Goal: Information Seeking & Learning: Learn about a topic

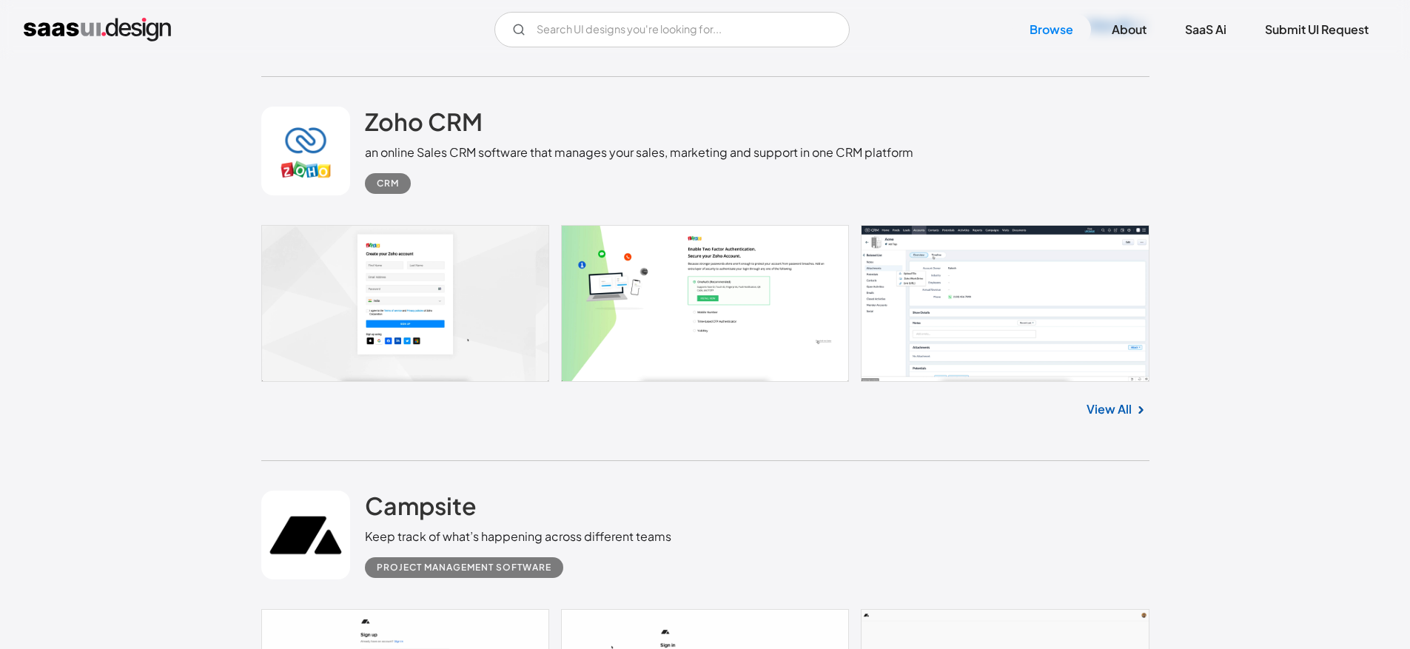
scroll to position [4584, 0]
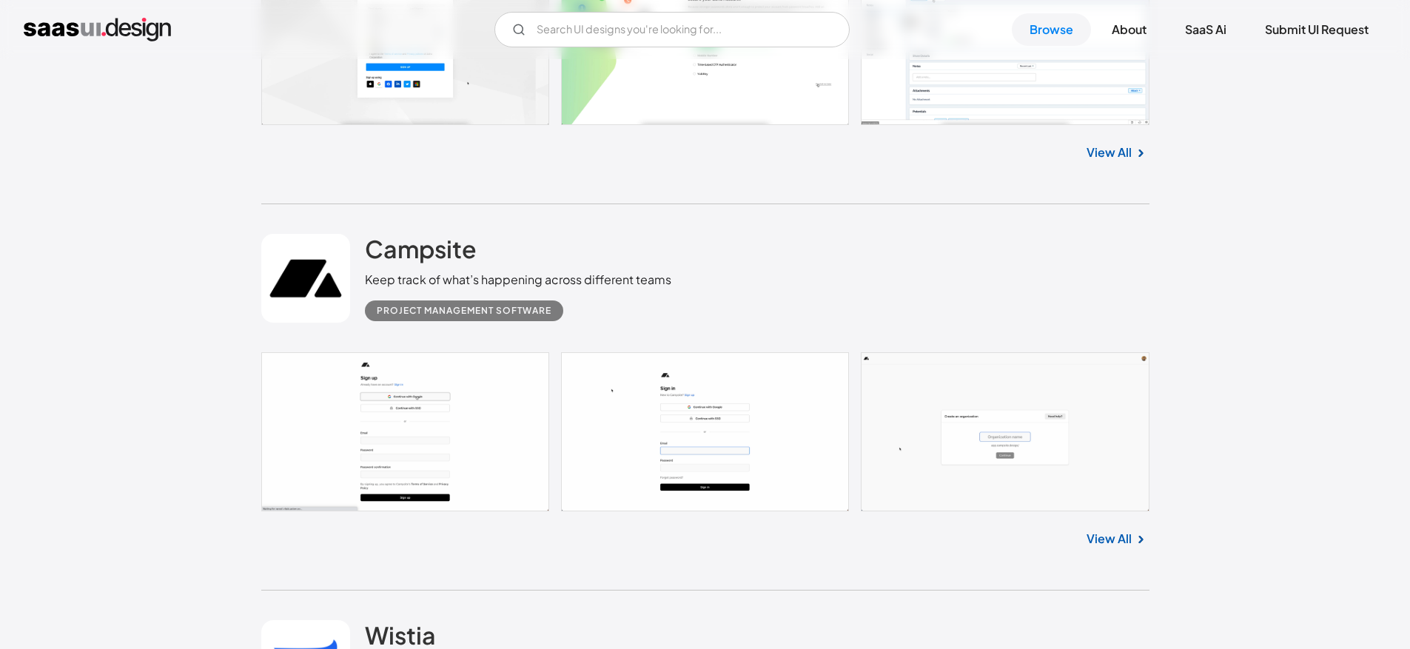
click at [405, 389] on link at bounding box center [705, 432] width 888 height 160
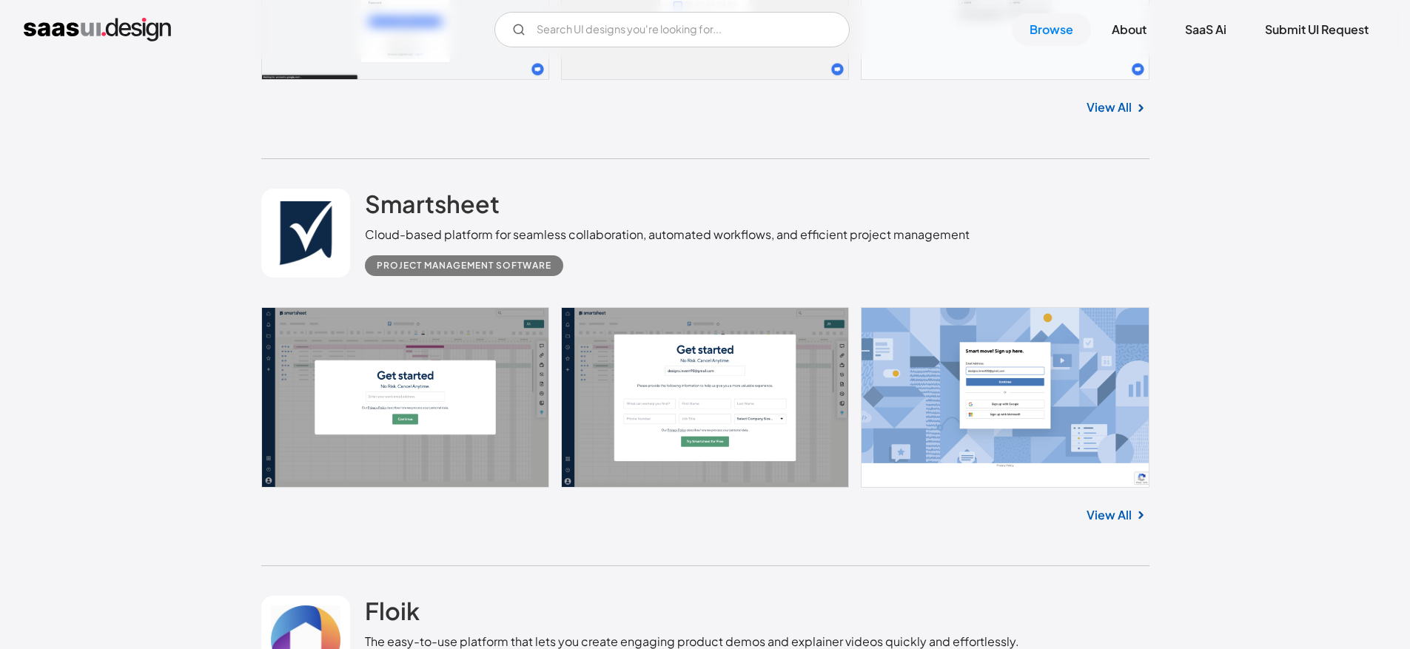
scroll to position [6226, 0]
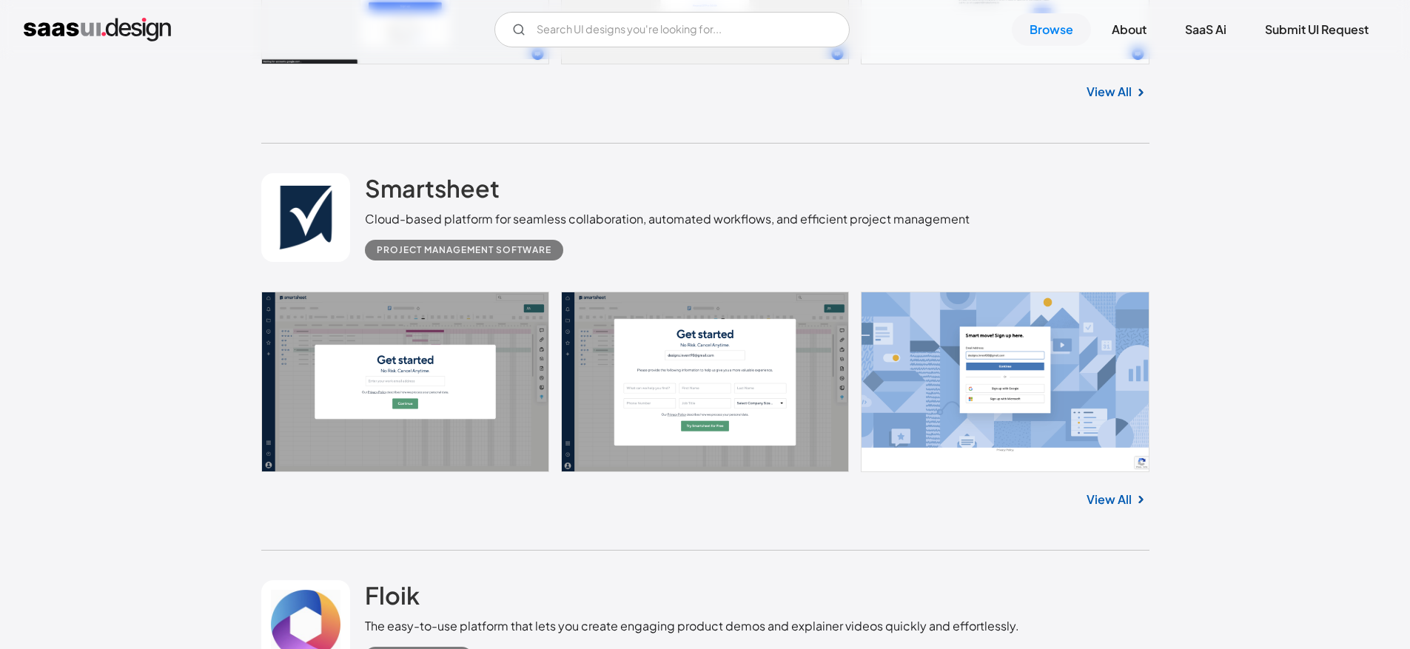
click at [358, 373] on link at bounding box center [705, 382] width 888 height 181
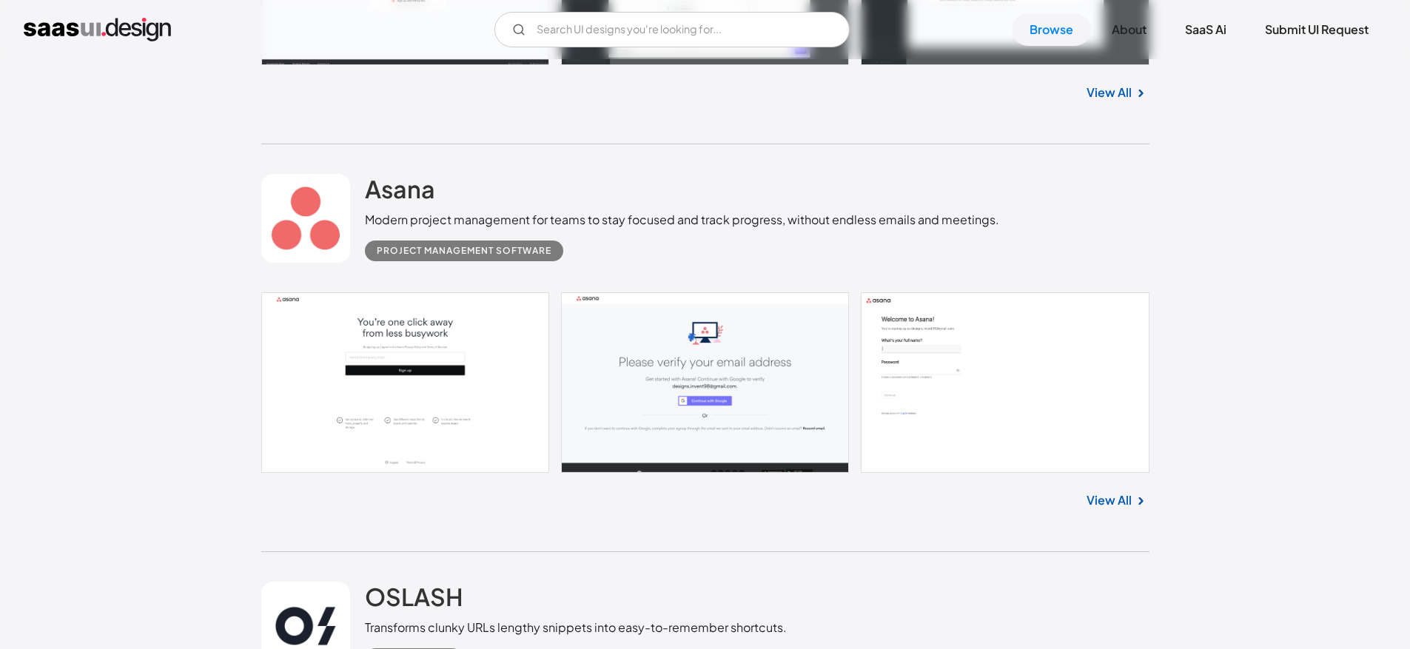
scroll to position [9908, 0]
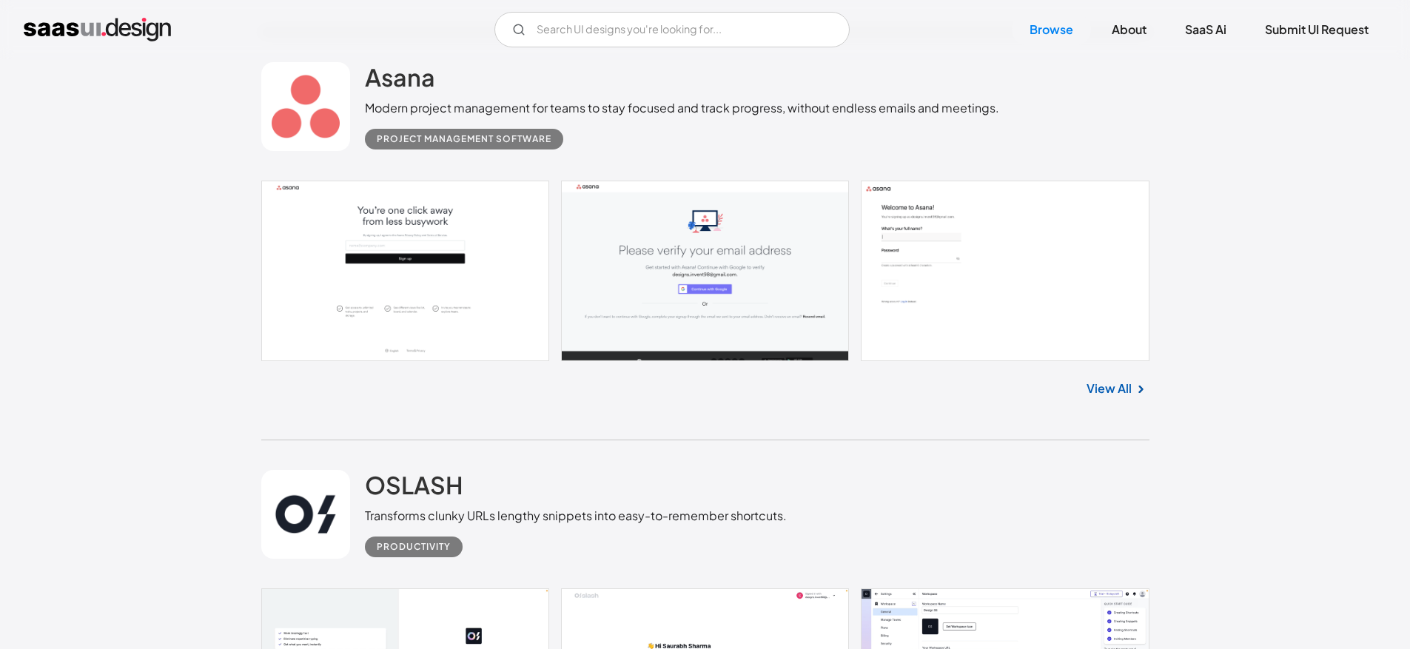
click at [345, 268] on link at bounding box center [705, 271] width 888 height 181
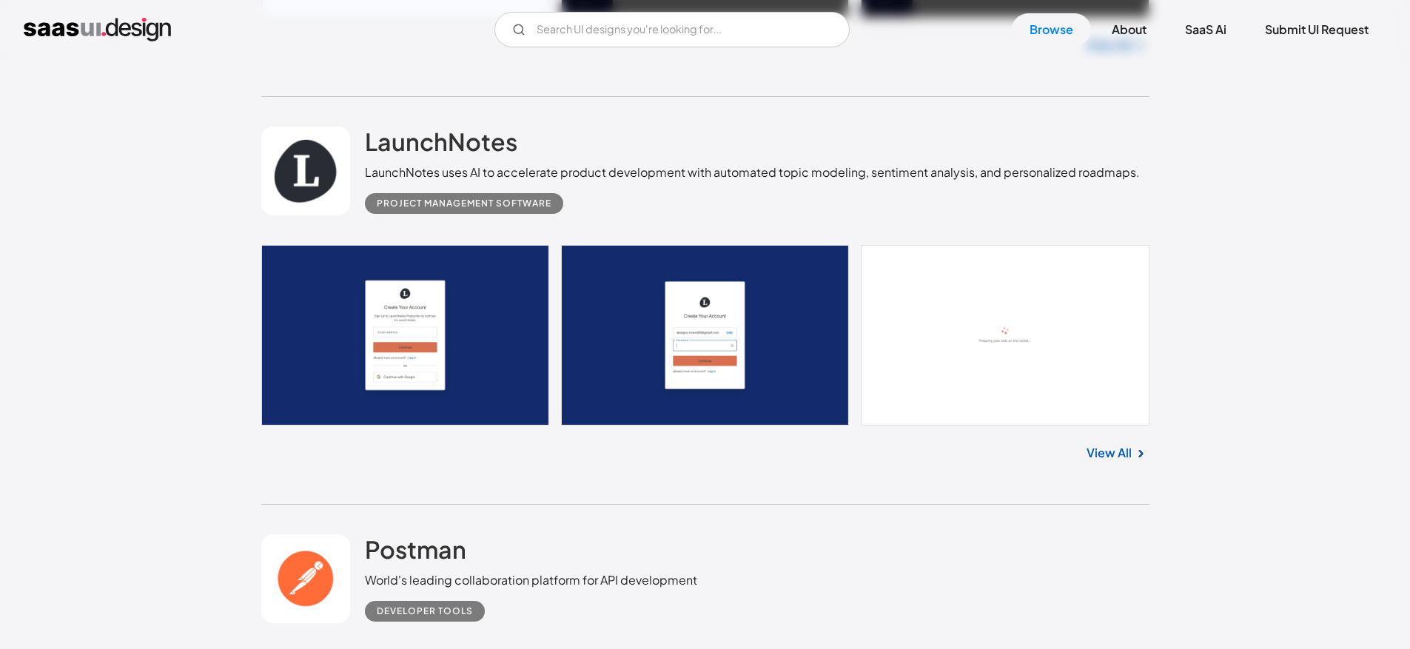
scroll to position [19654, 0]
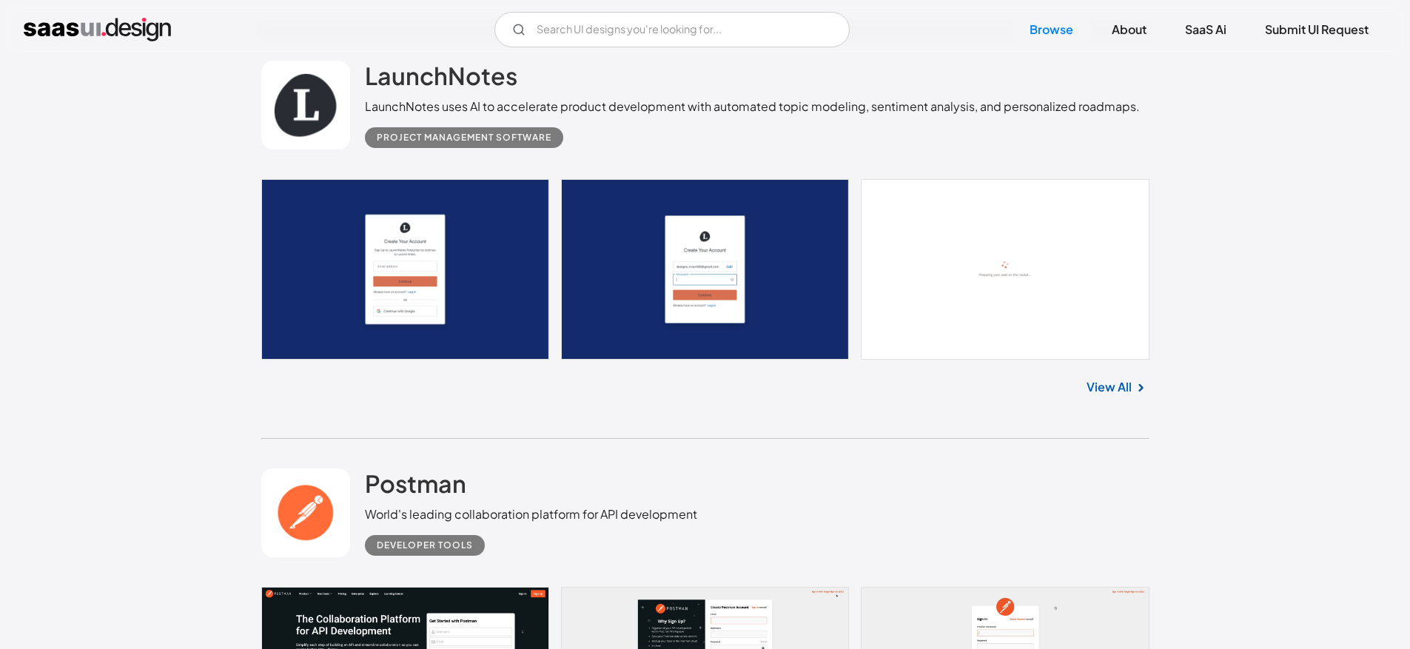
click at [427, 272] on link at bounding box center [705, 269] width 888 height 181
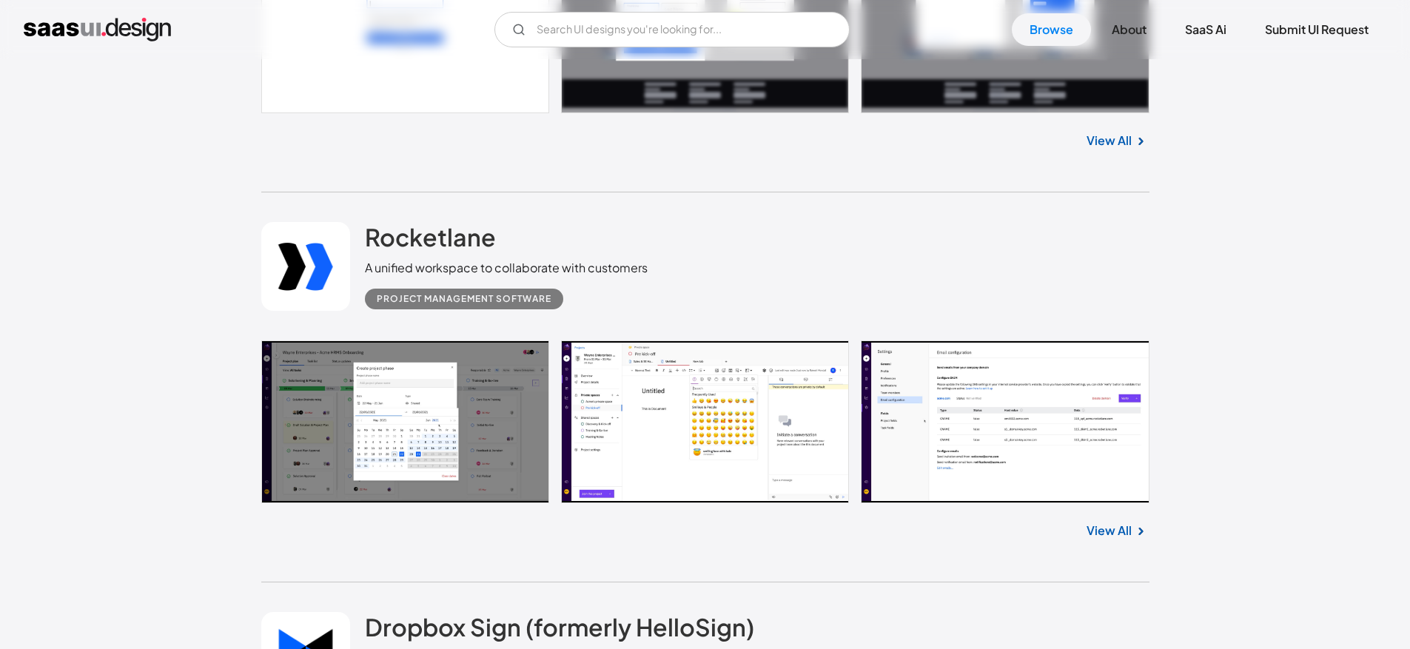
scroll to position [21905, 0]
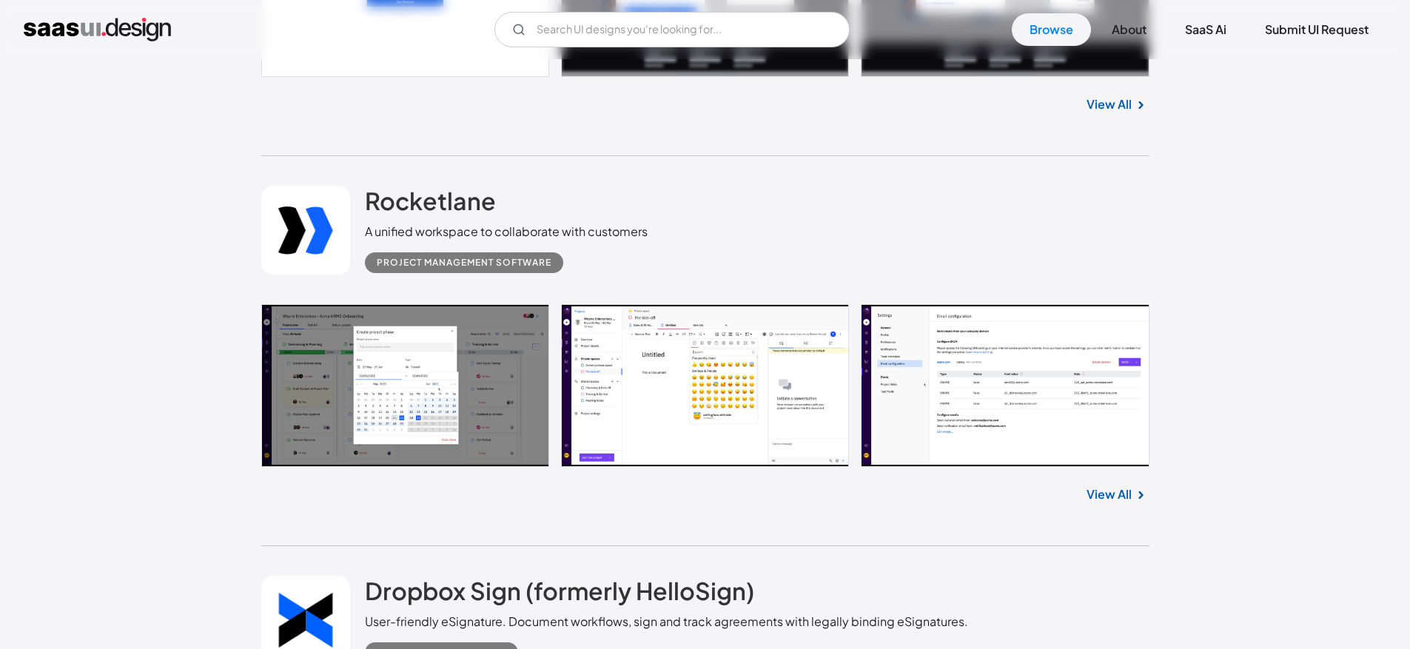
click at [335, 370] on link at bounding box center [705, 385] width 888 height 163
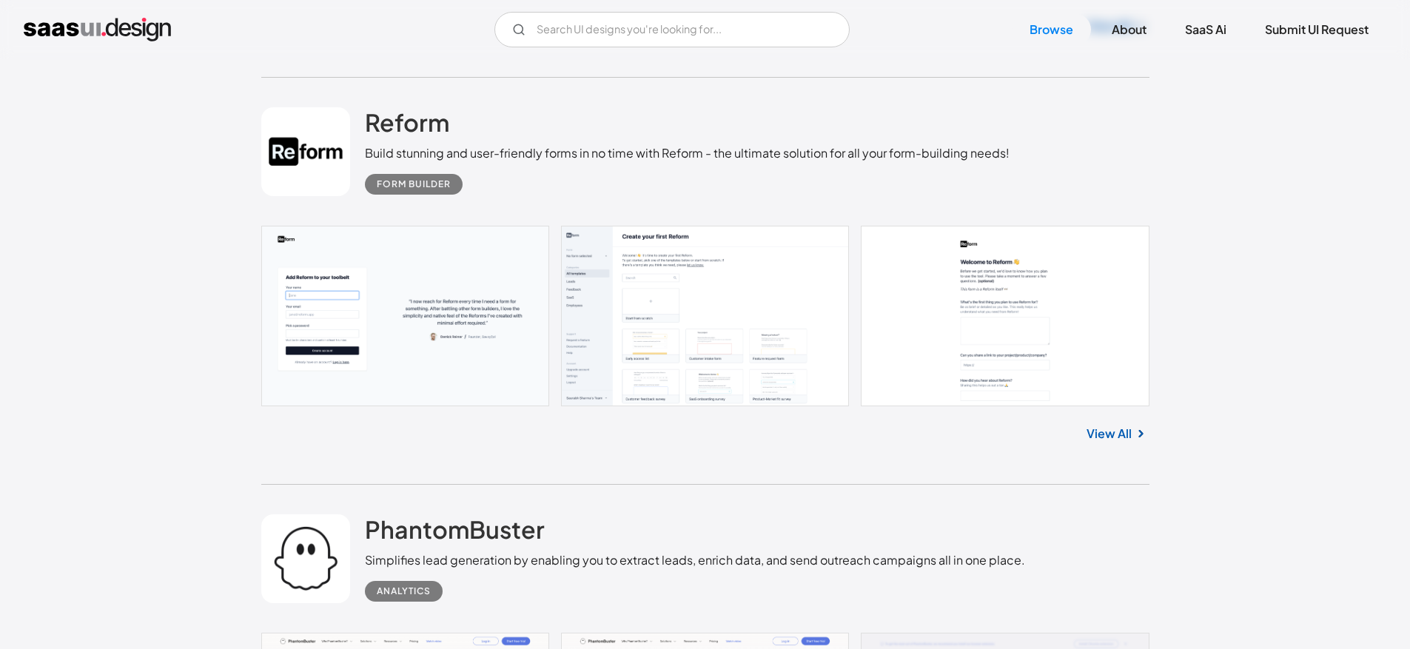
scroll to position [22783, 0]
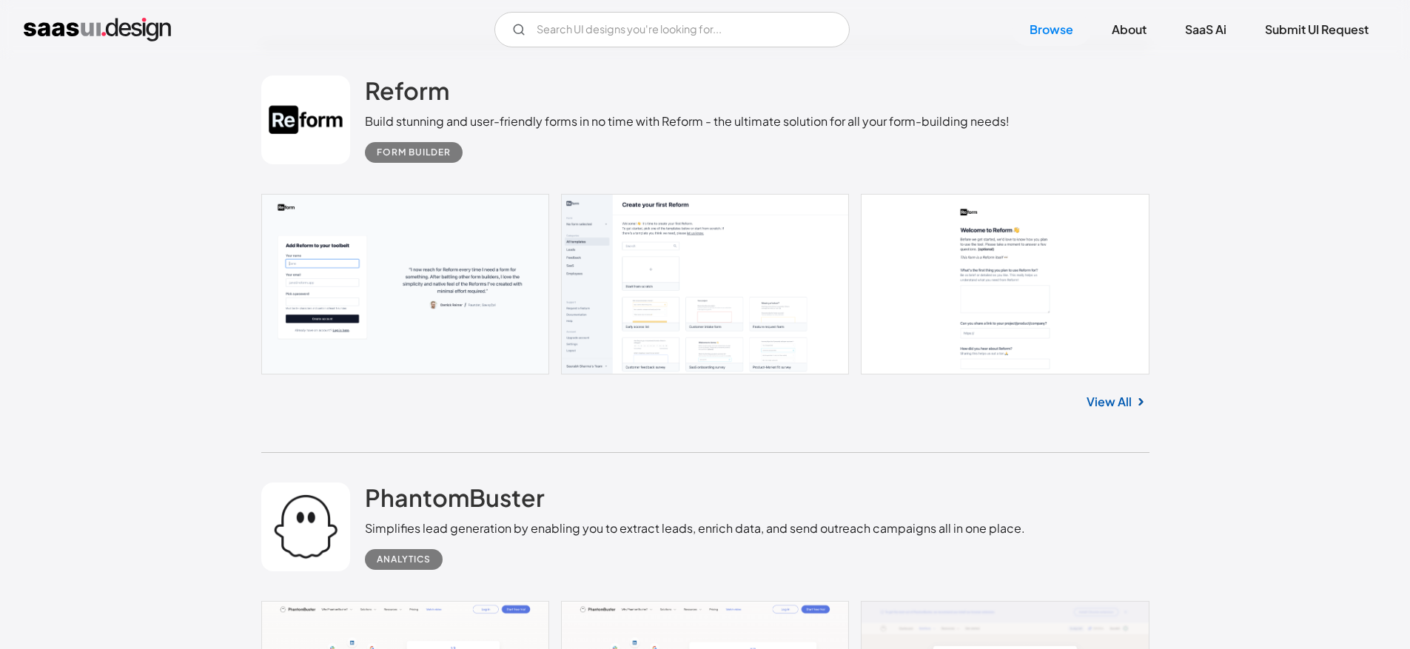
click at [721, 258] on link at bounding box center [705, 284] width 888 height 181
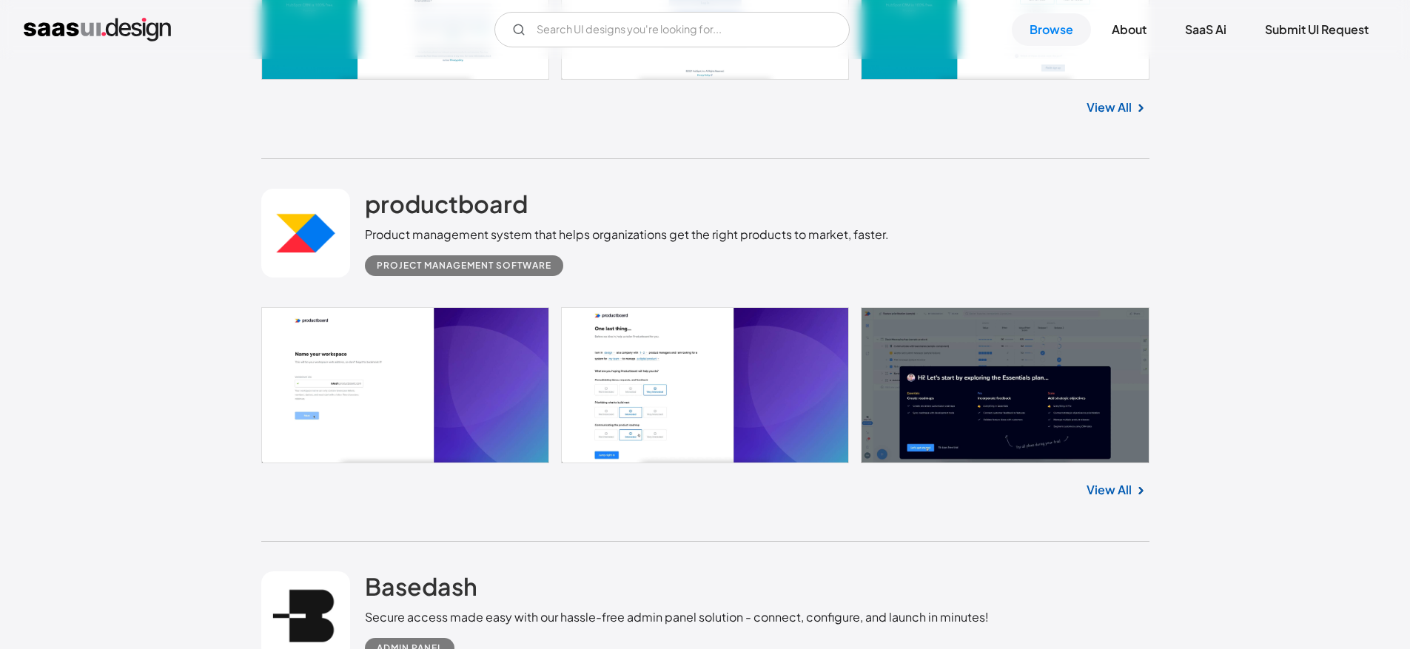
scroll to position [24351, 0]
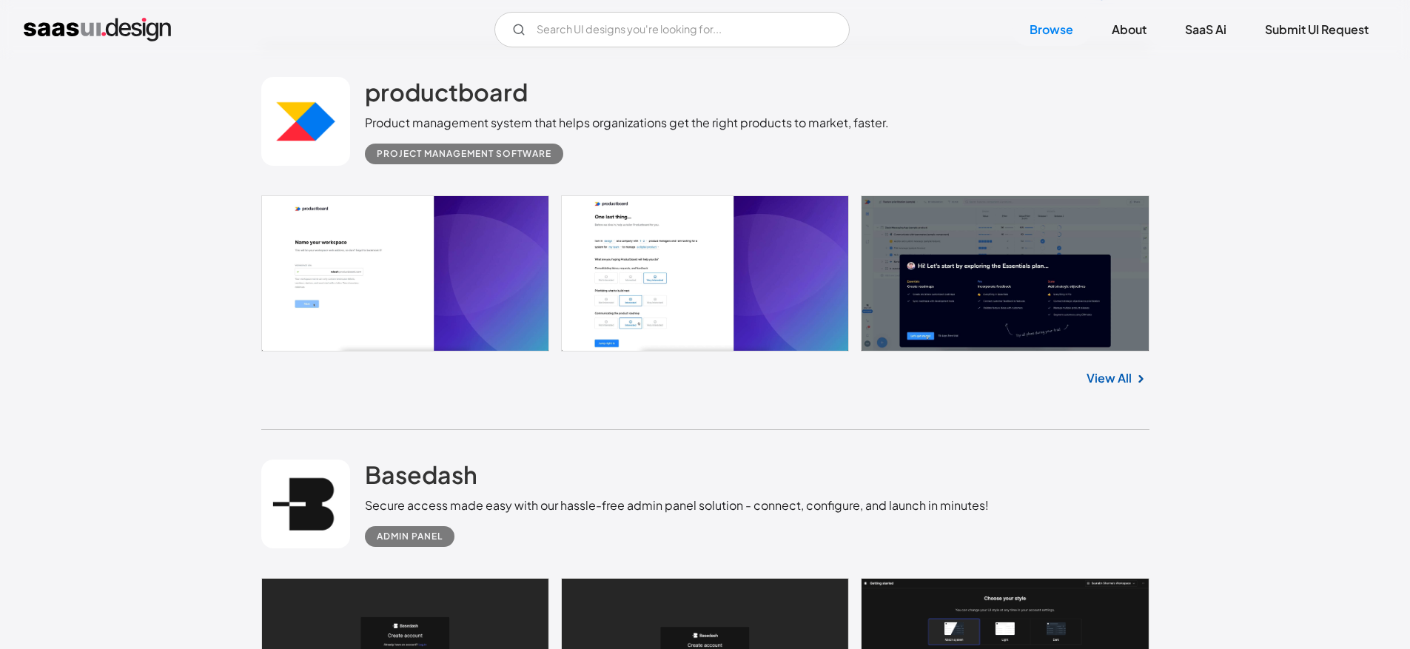
click at [459, 278] on link at bounding box center [705, 273] width 888 height 156
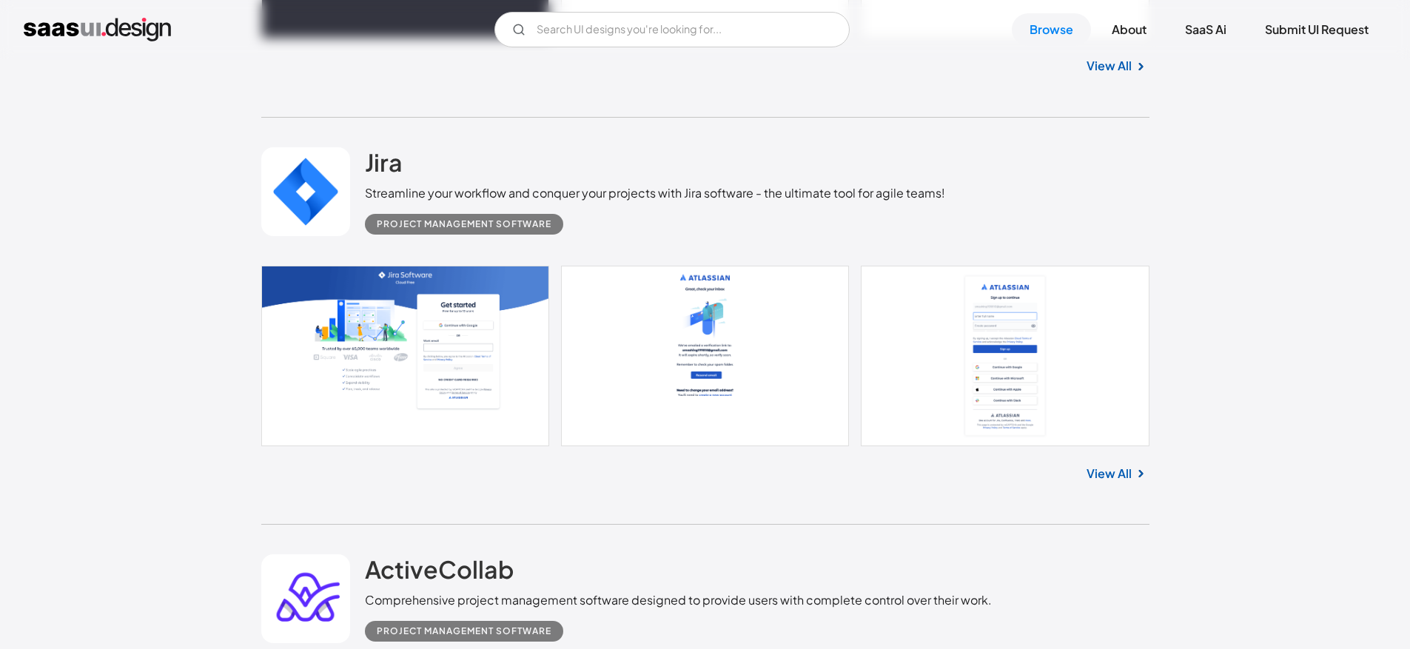
scroll to position [29435, 0]
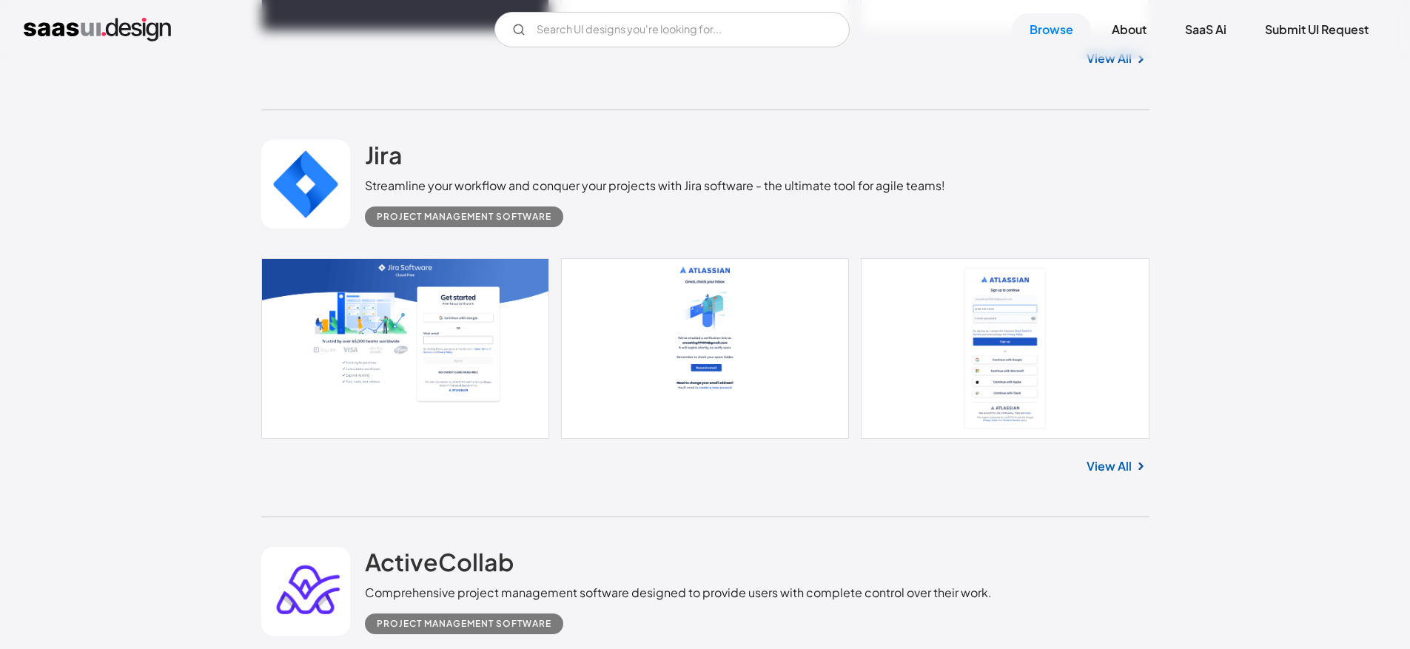
click at [372, 323] on link at bounding box center [705, 348] width 888 height 181
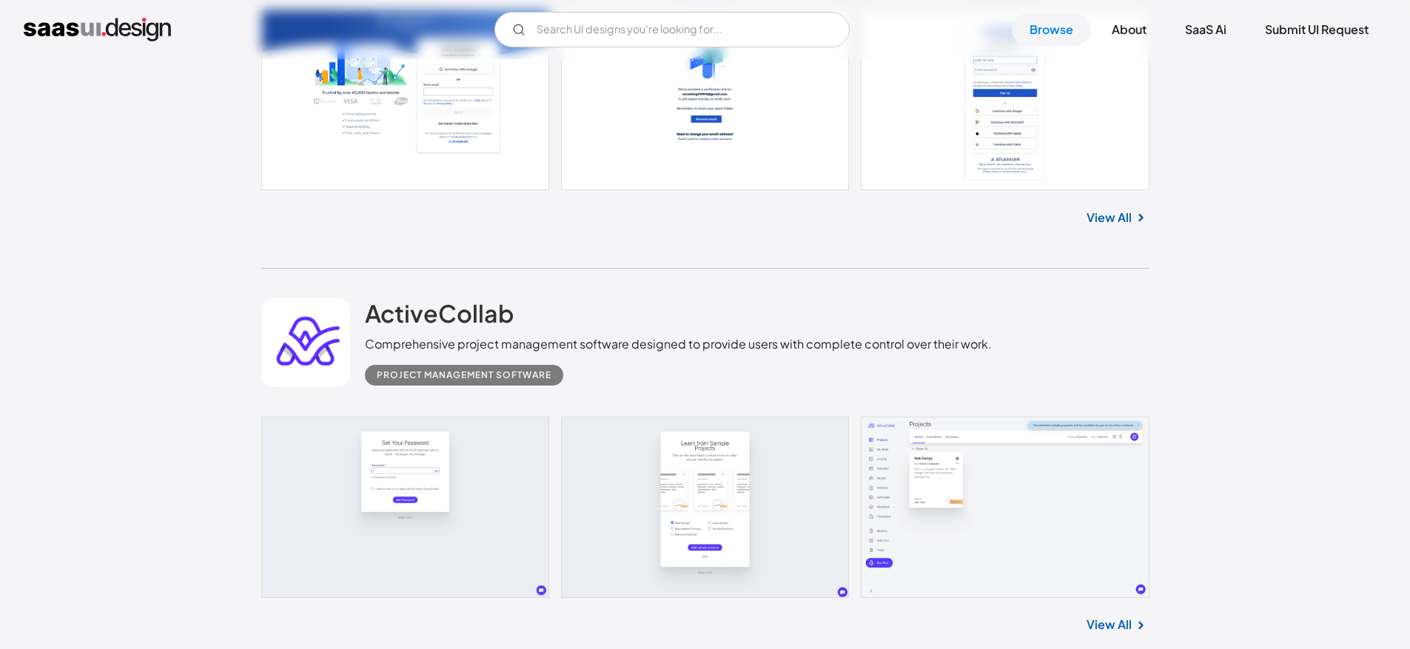
scroll to position [29737, 0]
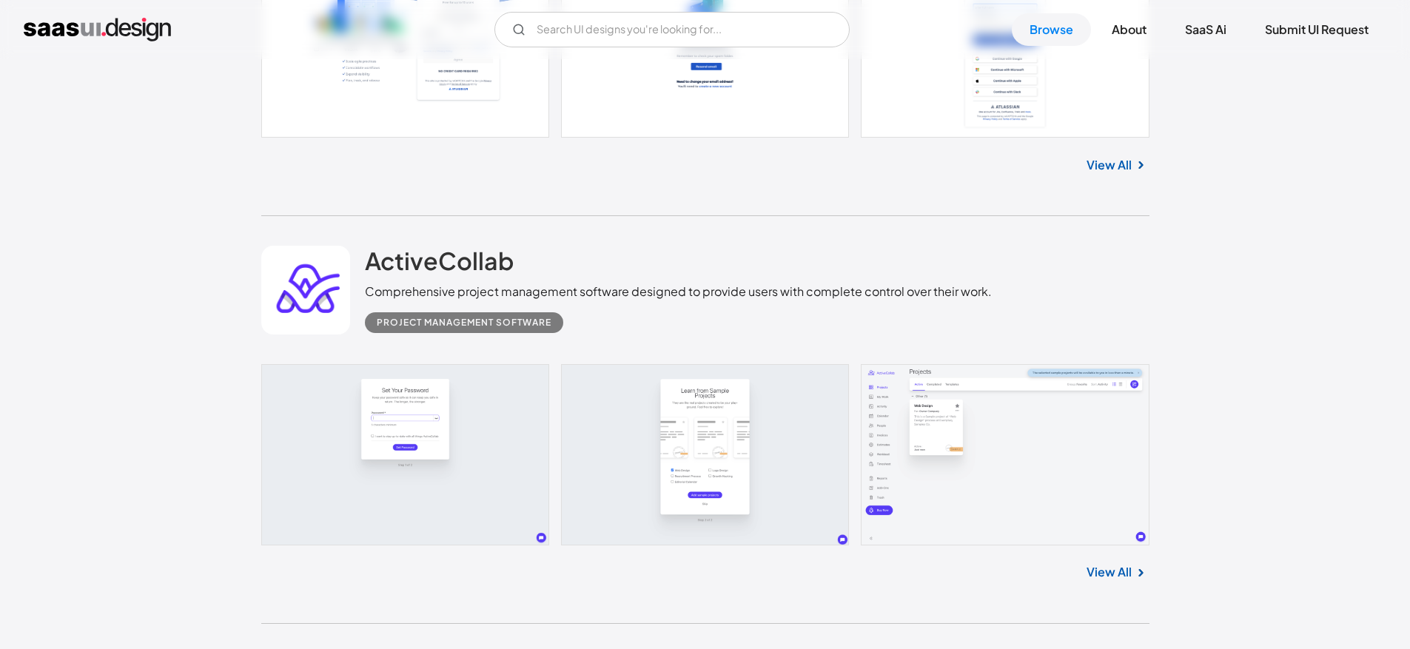
click at [438, 463] on link at bounding box center [705, 454] width 888 height 181
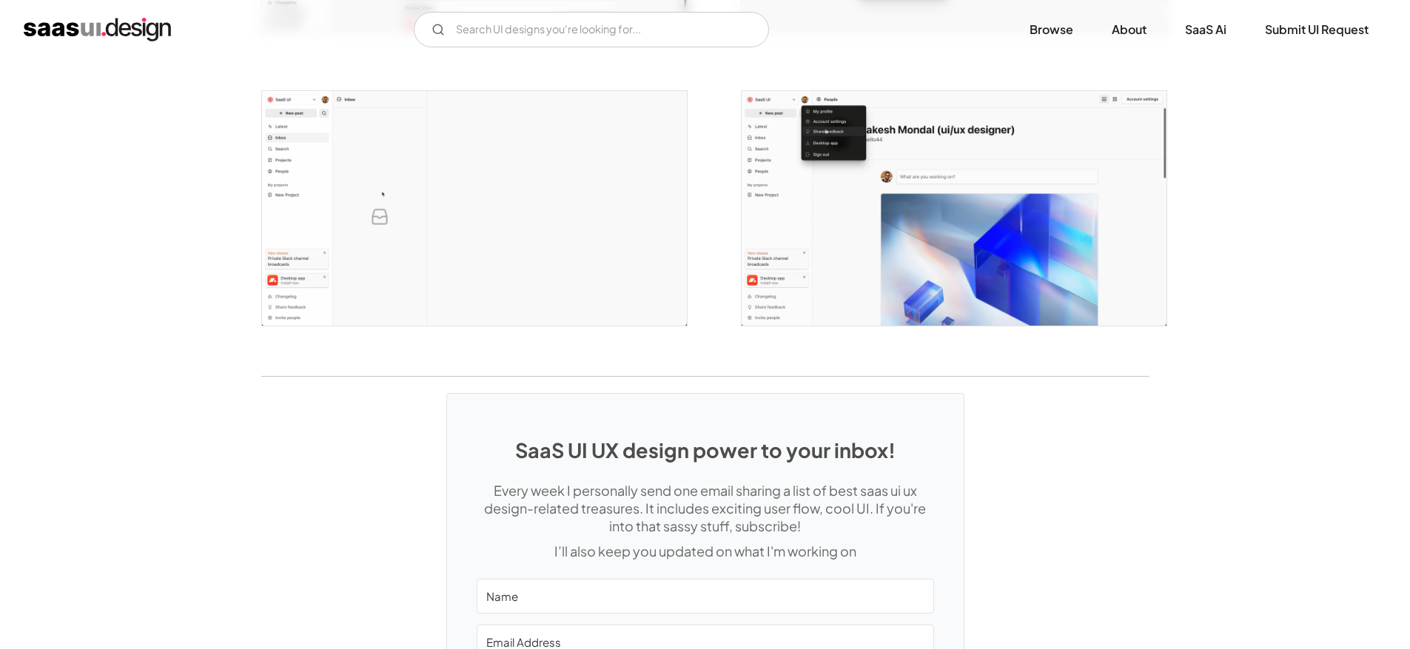
scroll to position [2975, 0]
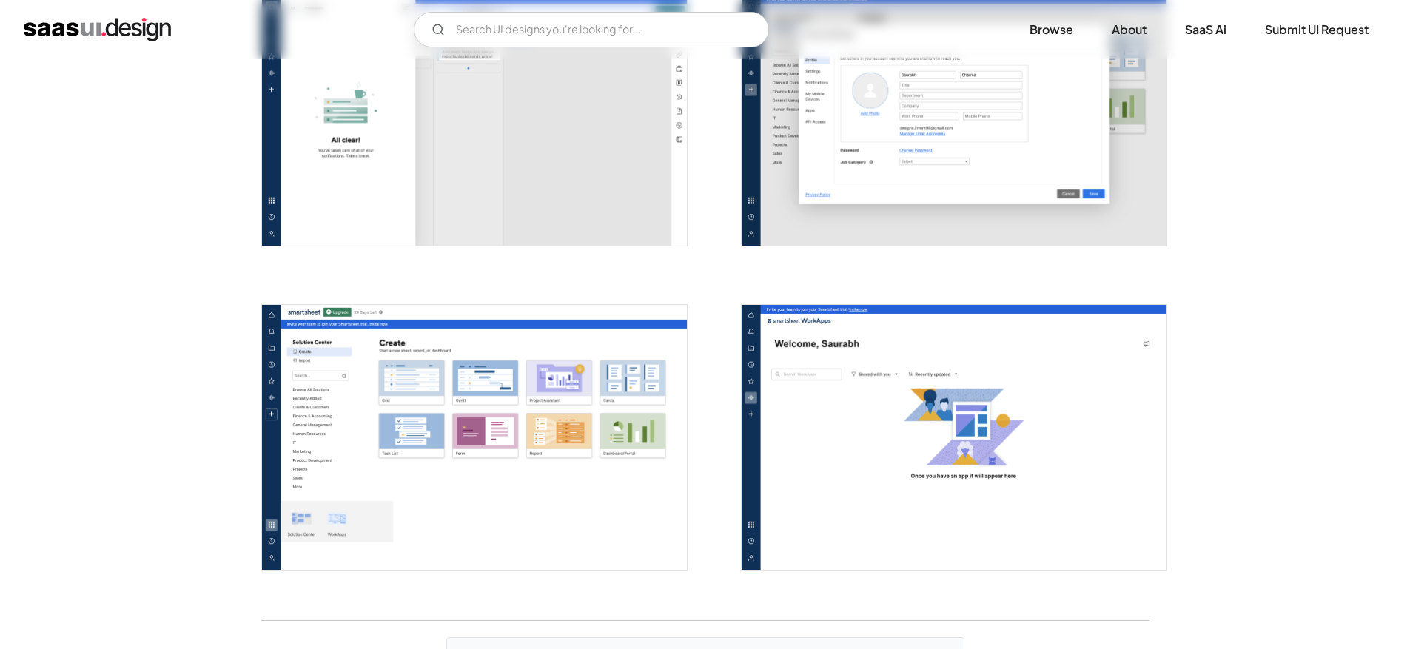
scroll to position [3608, 0]
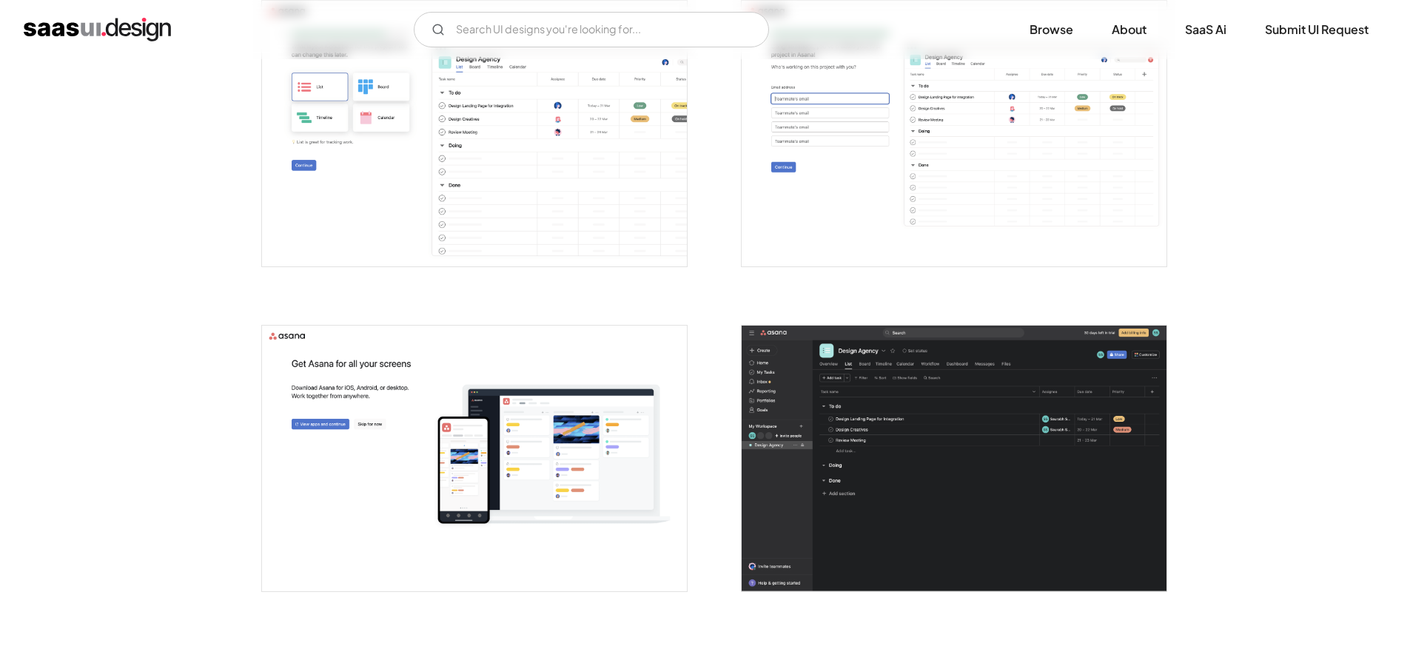
scroll to position [1775, 0]
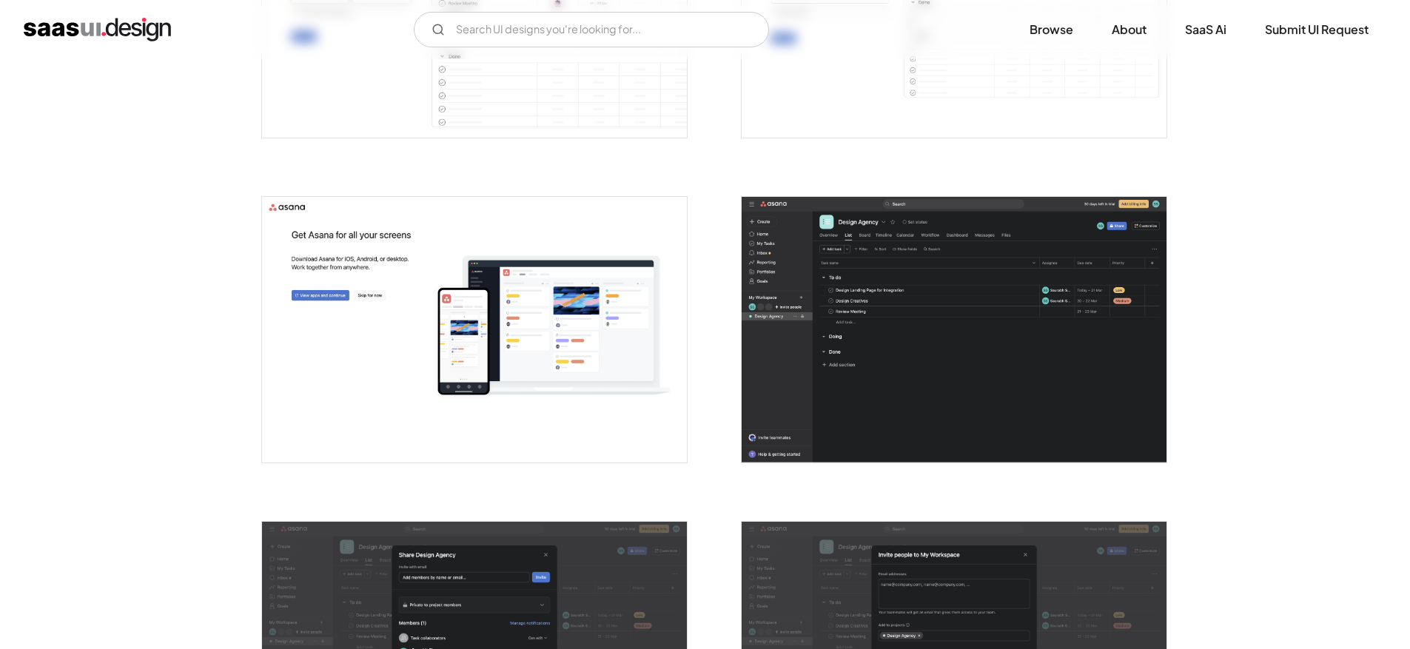
click at [814, 278] on img "open lightbox" at bounding box center [954, 330] width 425 height 266
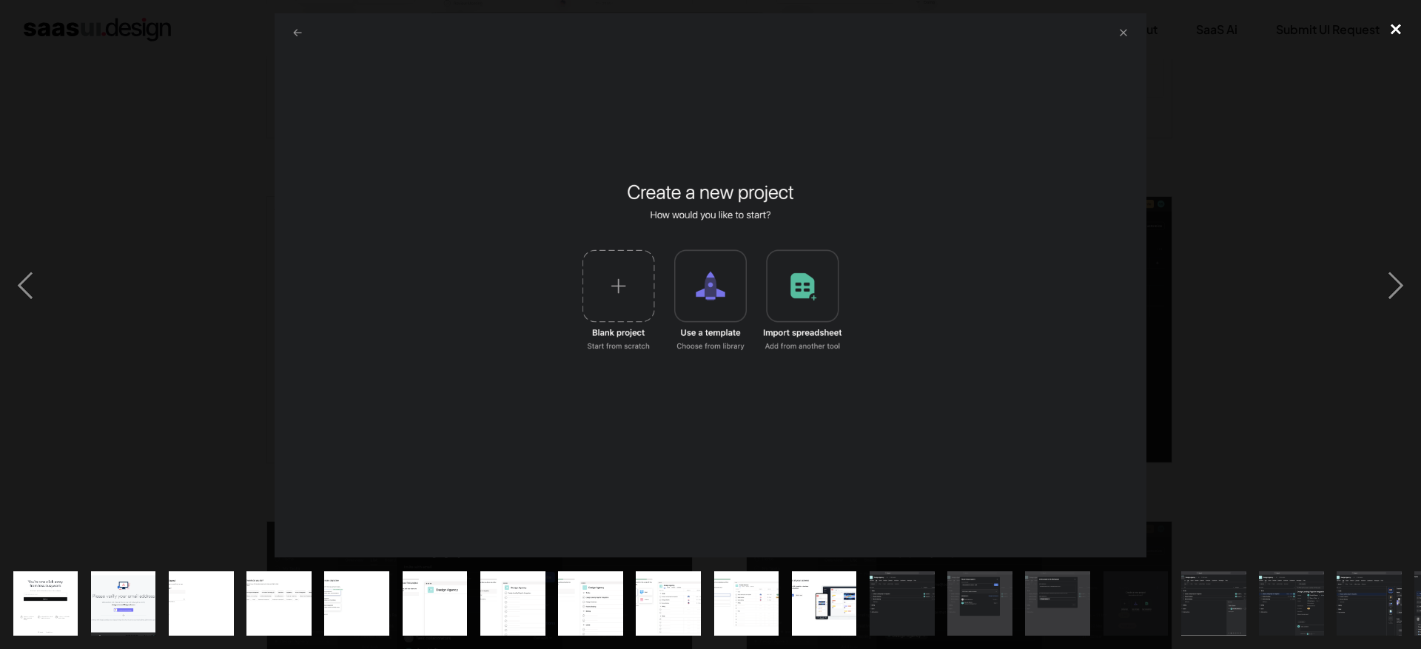
click at [1398, 29] on div "close lightbox" at bounding box center [1396, 29] width 50 height 33
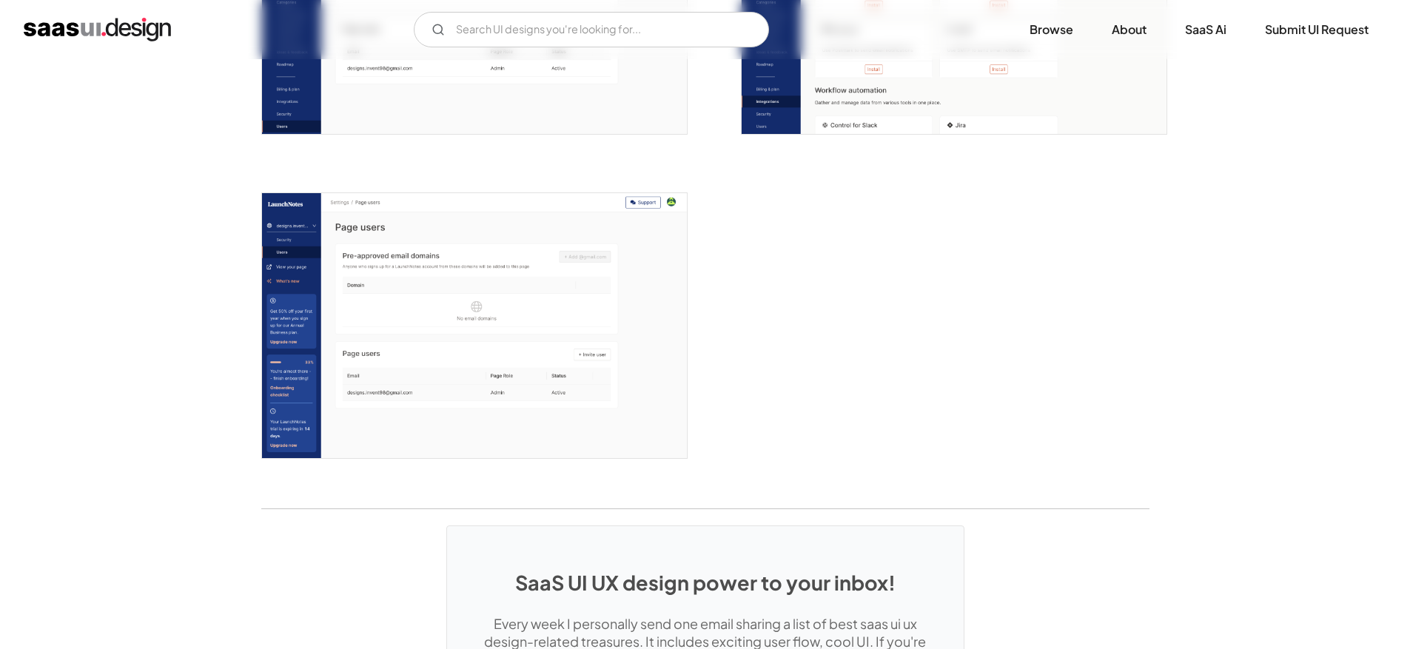
scroll to position [4226, 0]
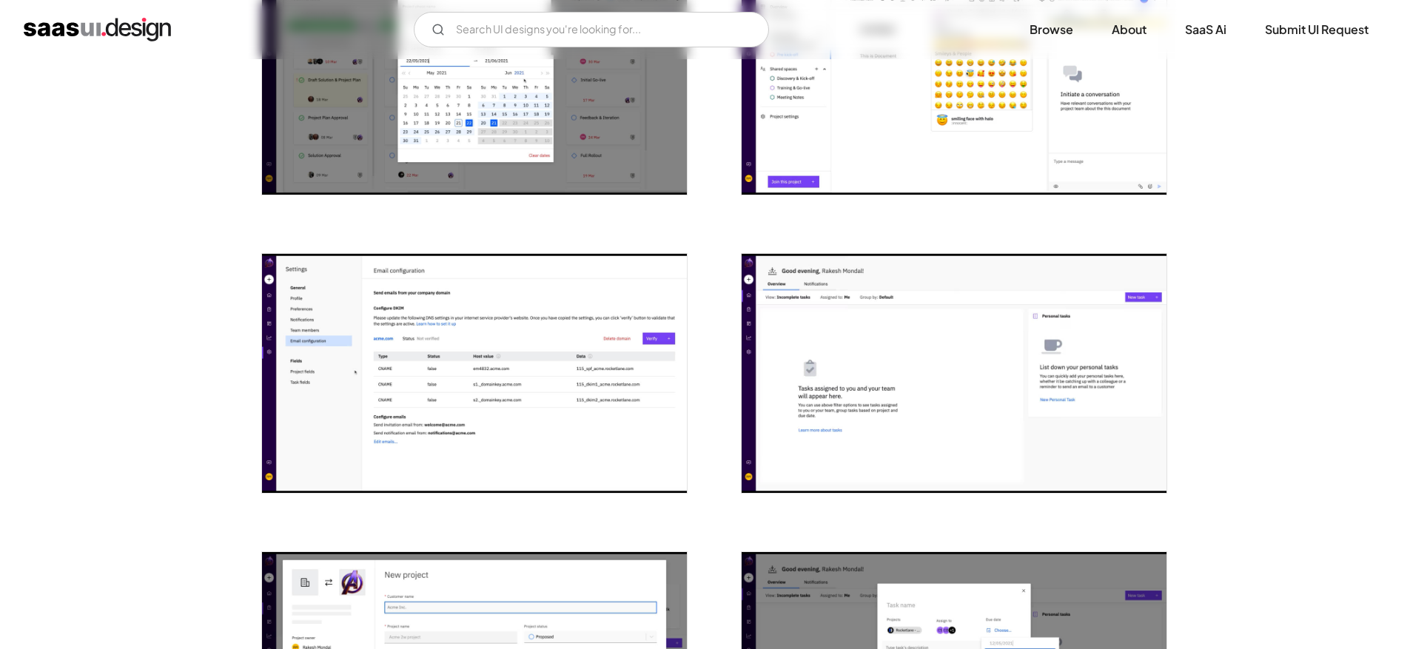
scroll to position [496, 0]
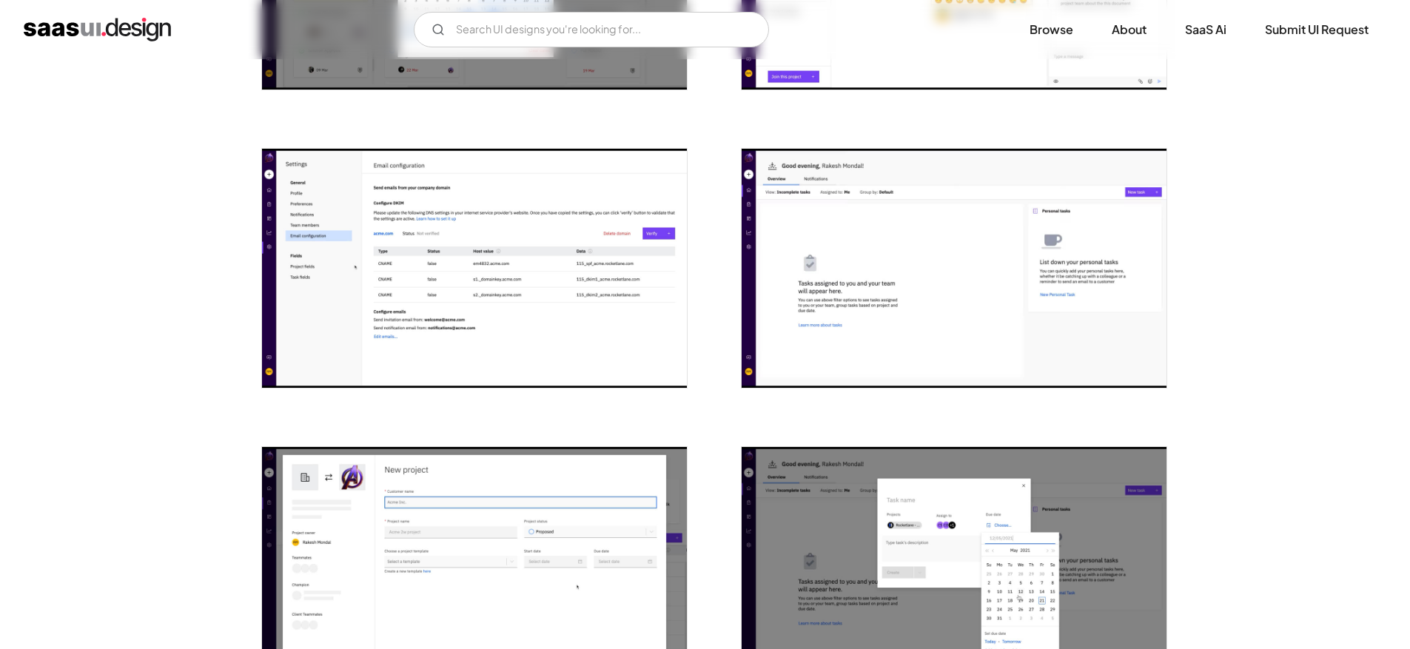
click at [415, 320] on img "open lightbox" at bounding box center [474, 268] width 425 height 239
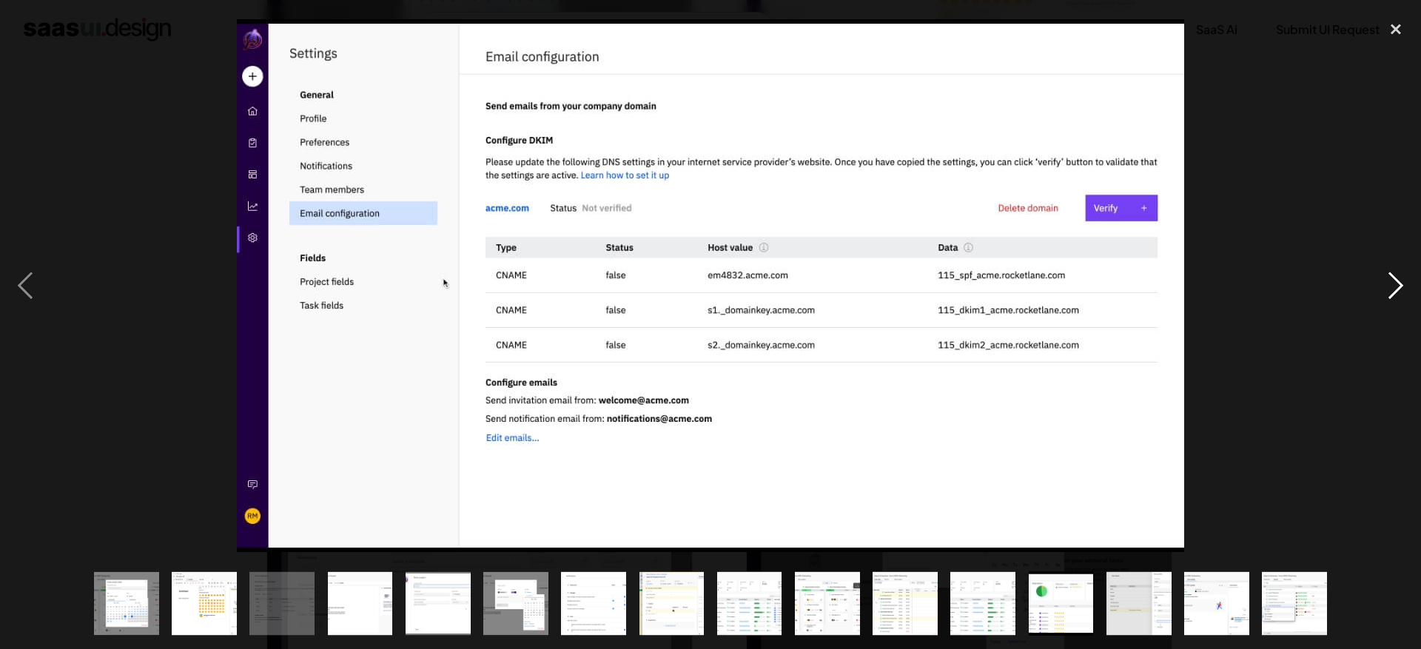
click at [1399, 287] on div "next image" at bounding box center [1396, 285] width 50 height 545
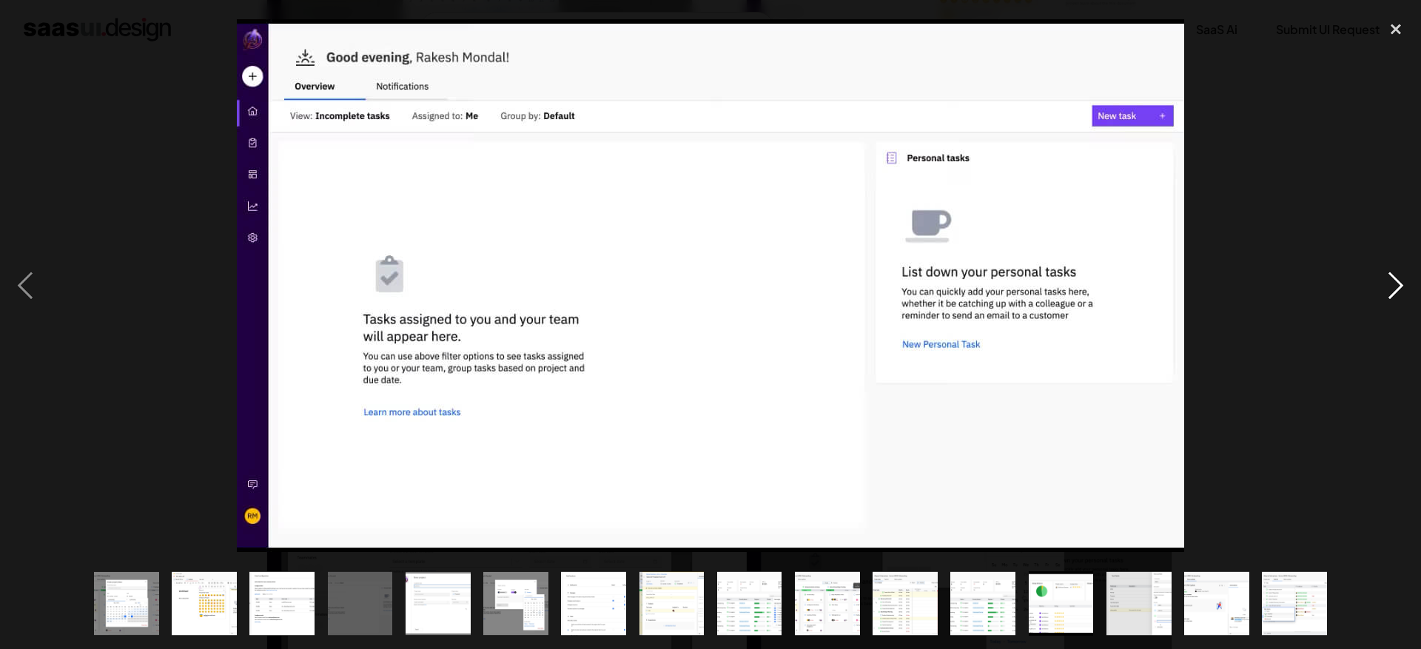
click at [1399, 287] on div "next image" at bounding box center [1396, 285] width 50 height 545
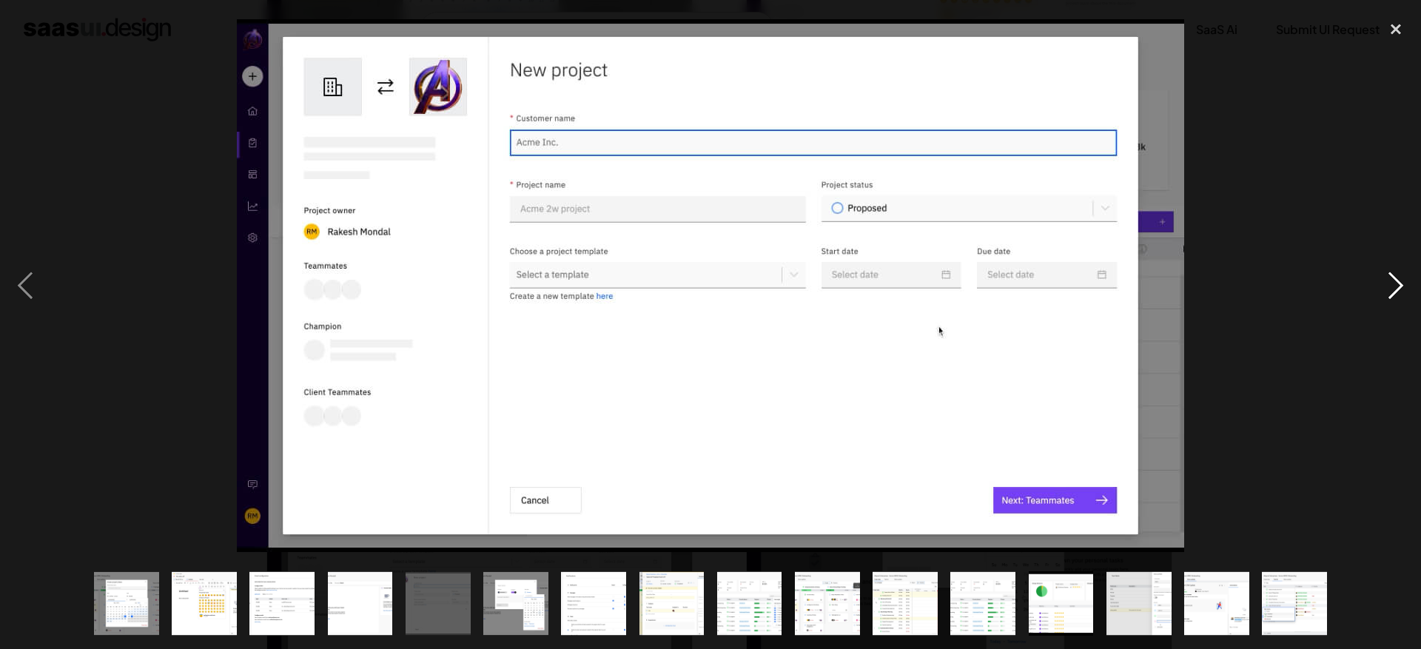
click at [1399, 287] on div "next image" at bounding box center [1396, 285] width 50 height 545
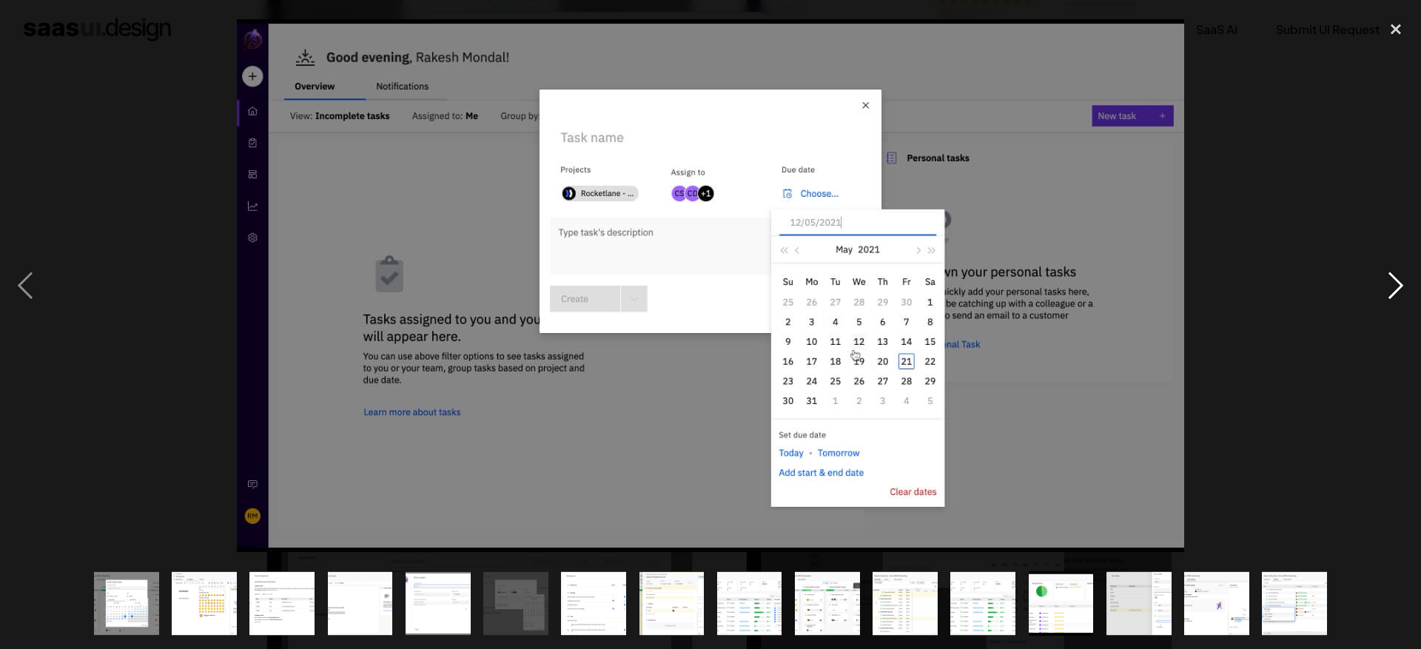
click at [1399, 287] on div "next image" at bounding box center [1396, 285] width 50 height 545
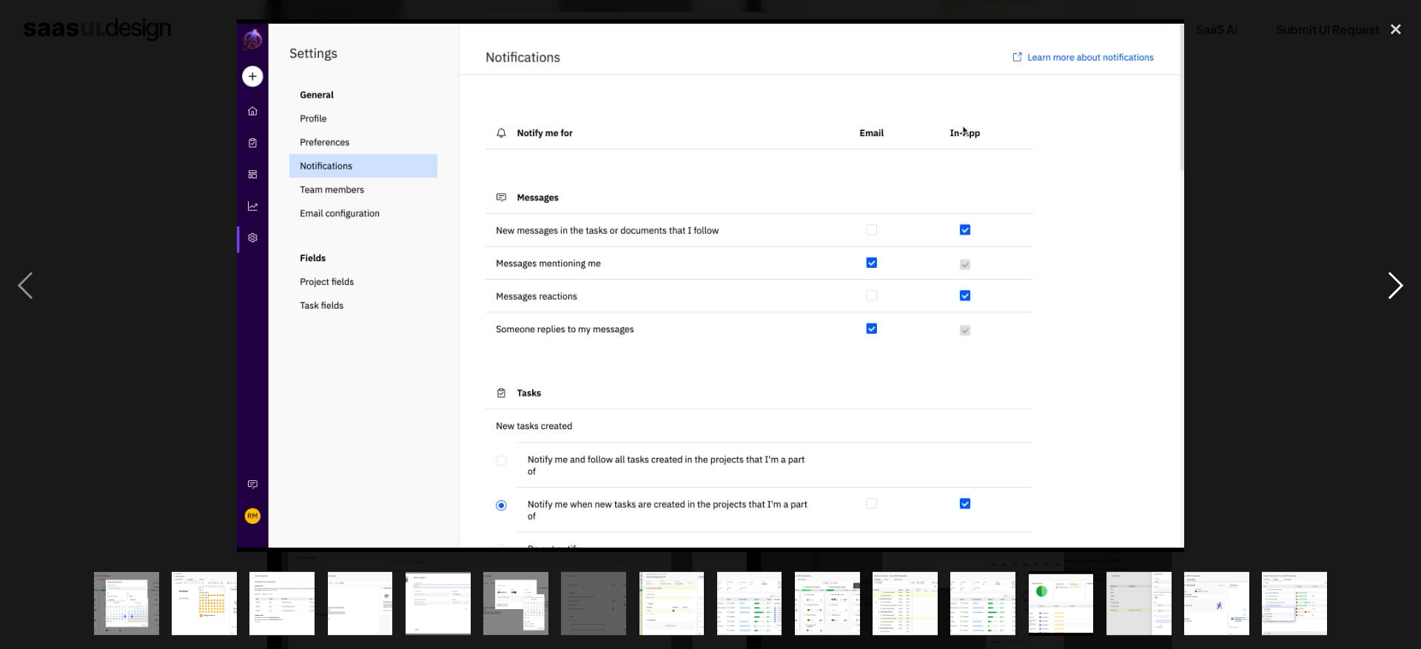
click at [1399, 287] on div "next image" at bounding box center [1396, 285] width 50 height 545
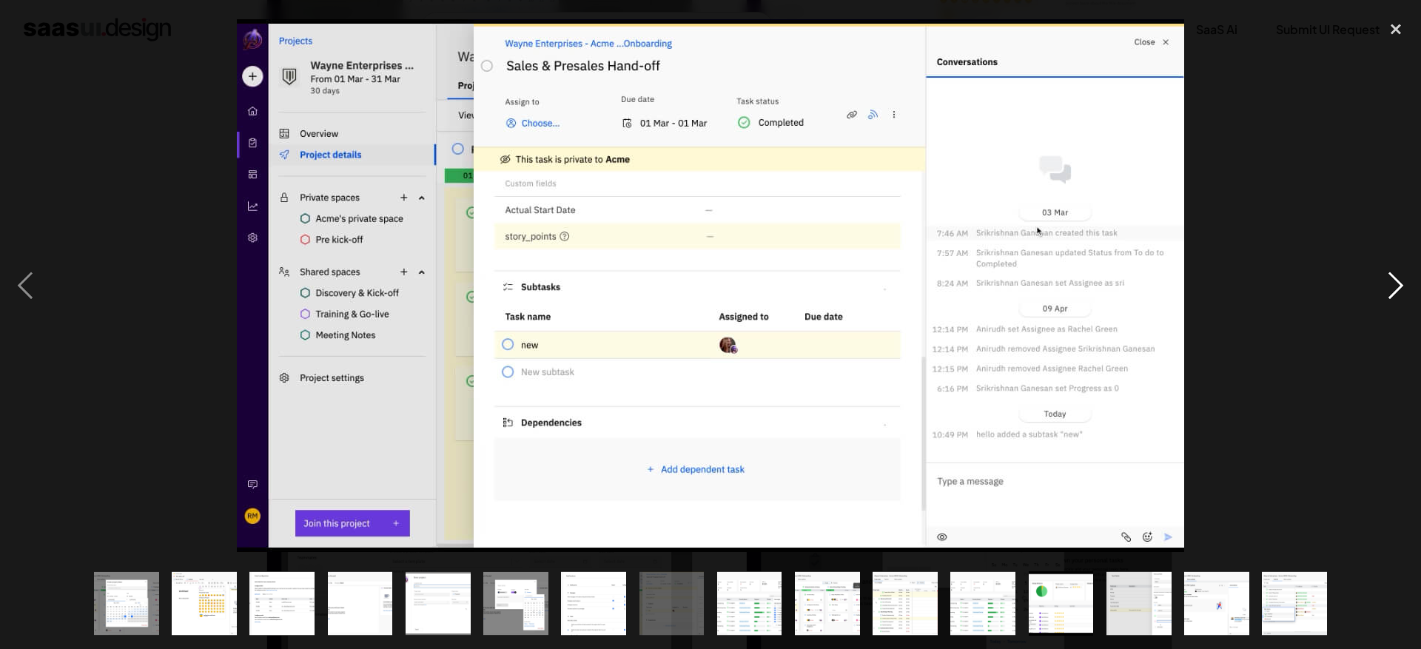
click at [1399, 287] on div "next image" at bounding box center [1396, 285] width 50 height 545
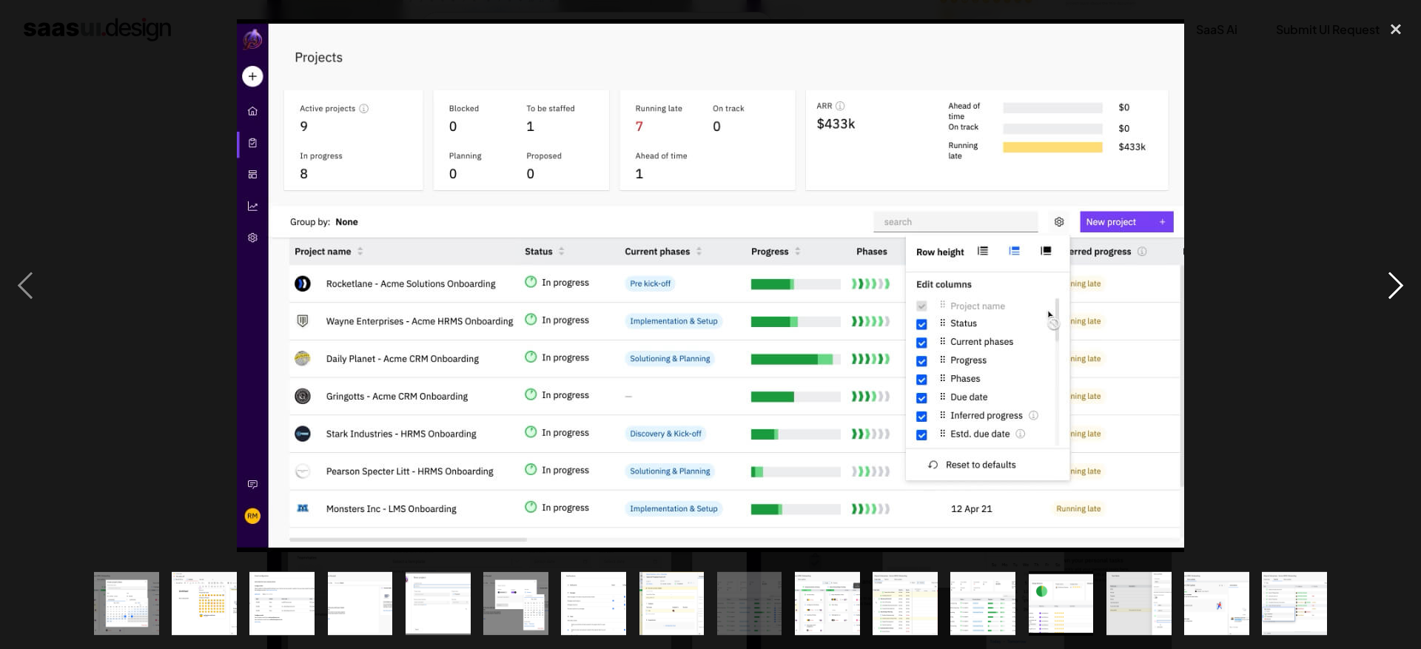
click at [1399, 287] on div "next image" at bounding box center [1396, 285] width 50 height 545
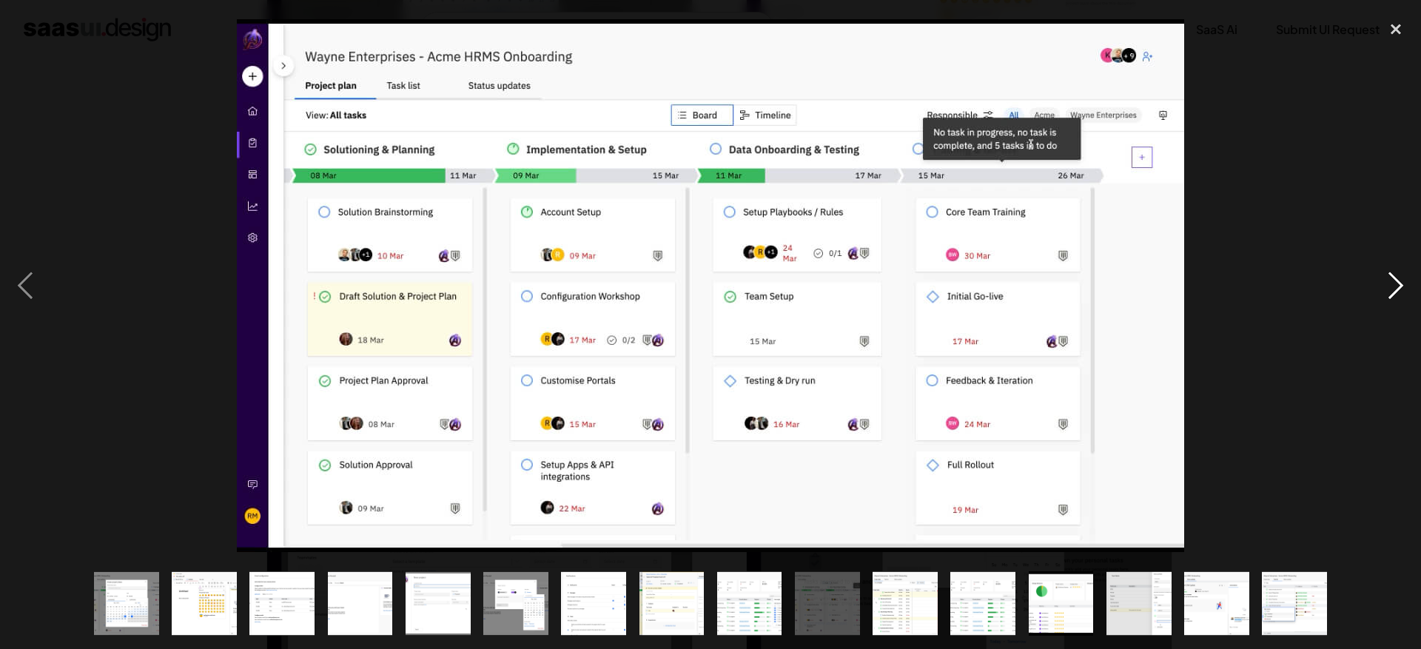
click at [1399, 287] on div "next image" at bounding box center [1396, 285] width 50 height 545
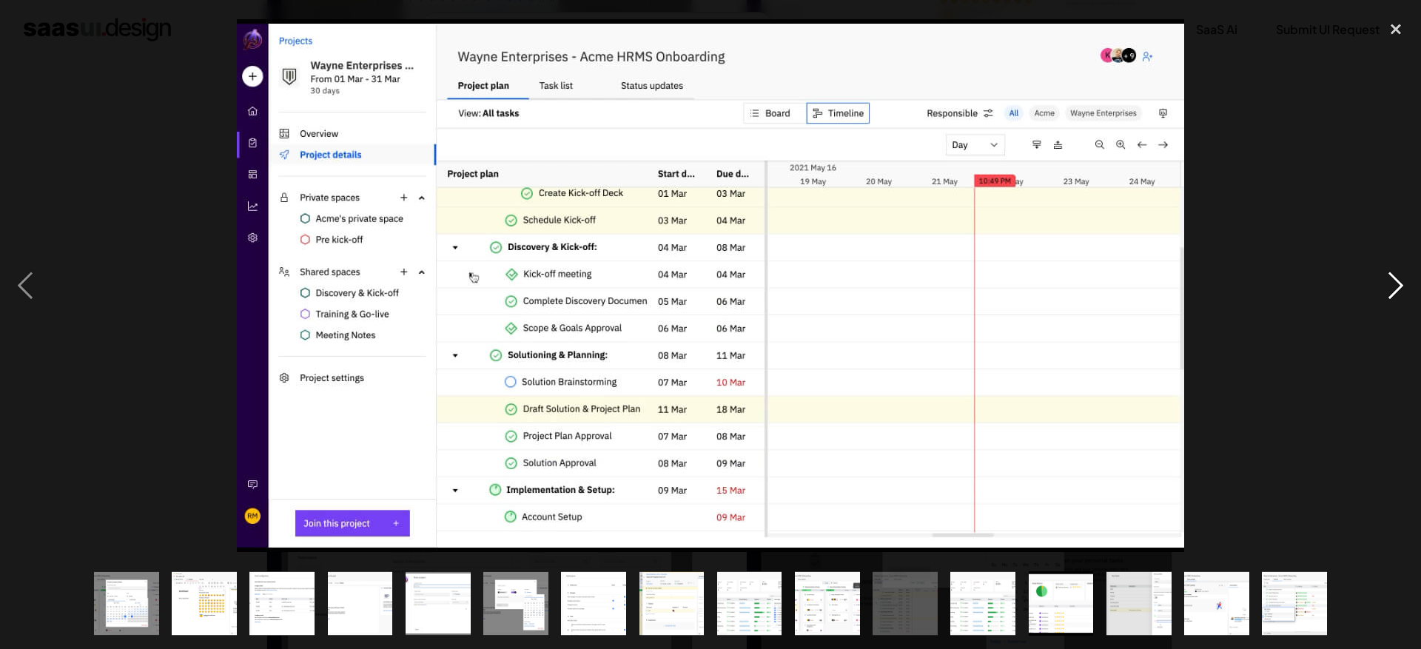
click at [1399, 287] on div "next image" at bounding box center [1396, 285] width 50 height 545
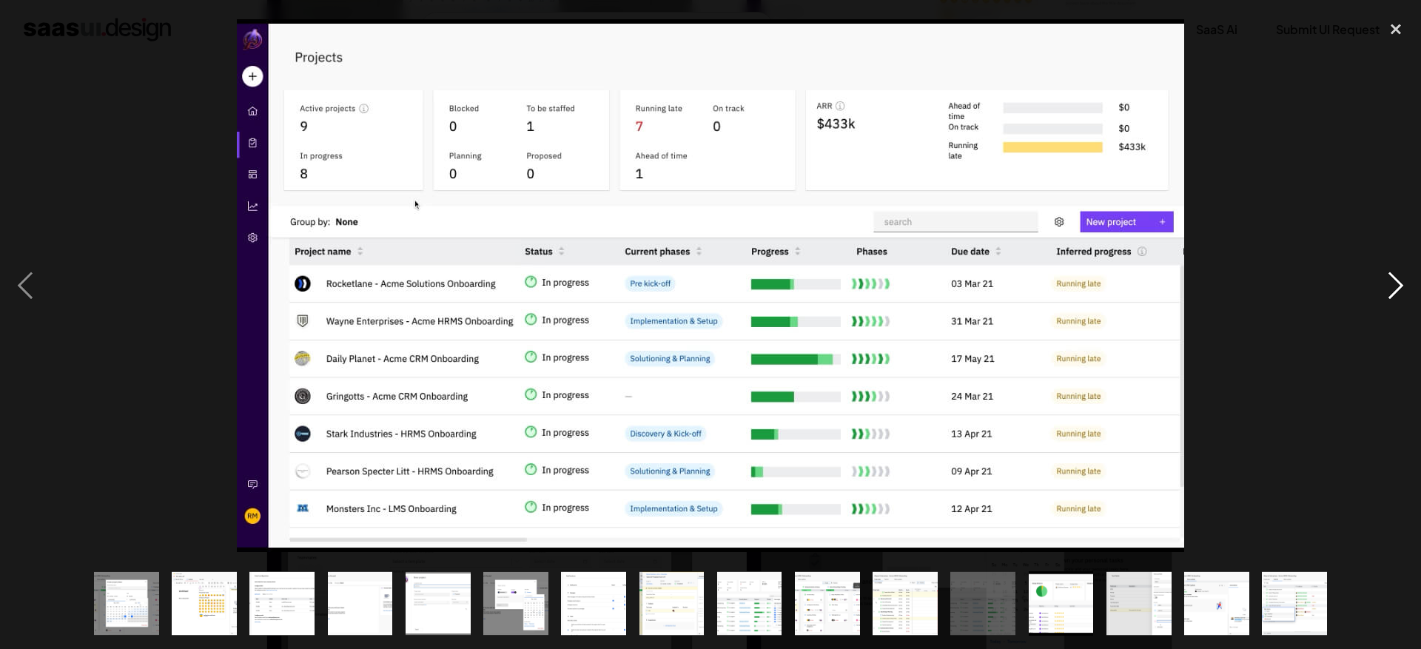
click at [1399, 287] on div "next image" at bounding box center [1396, 285] width 50 height 545
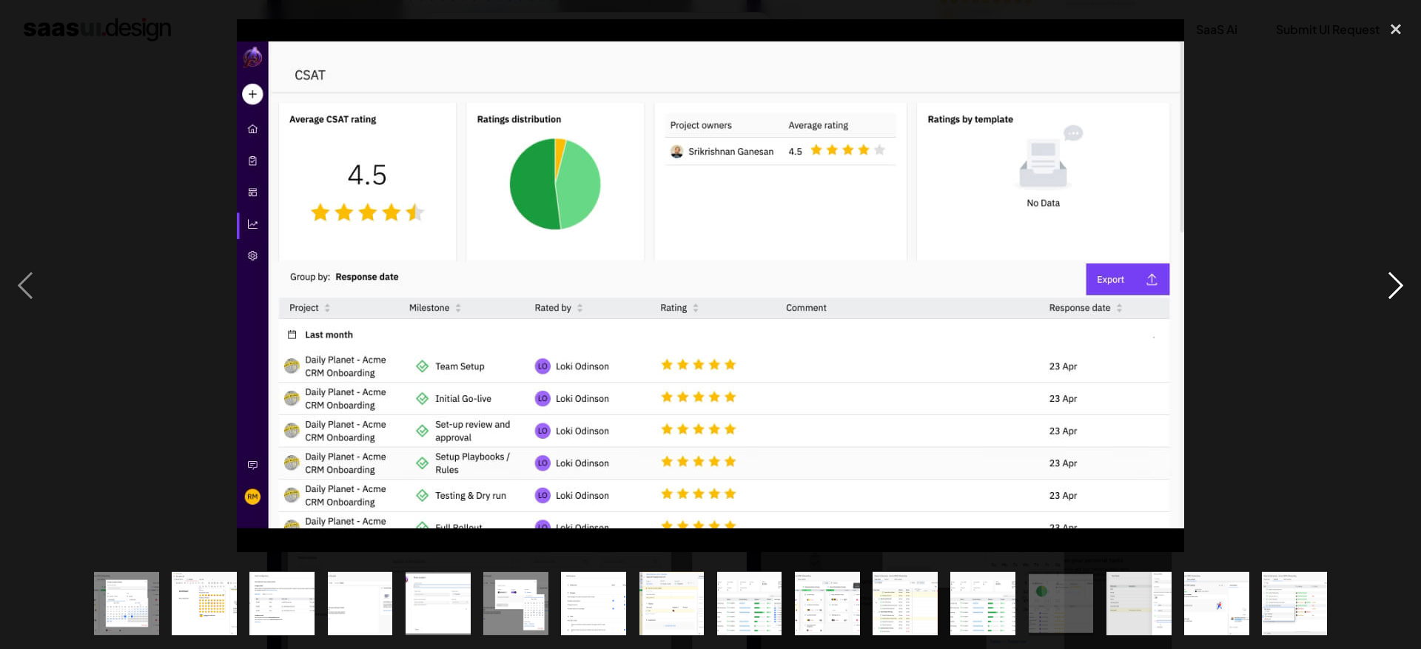
click at [1399, 287] on div "next image" at bounding box center [1396, 285] width 50 height 545
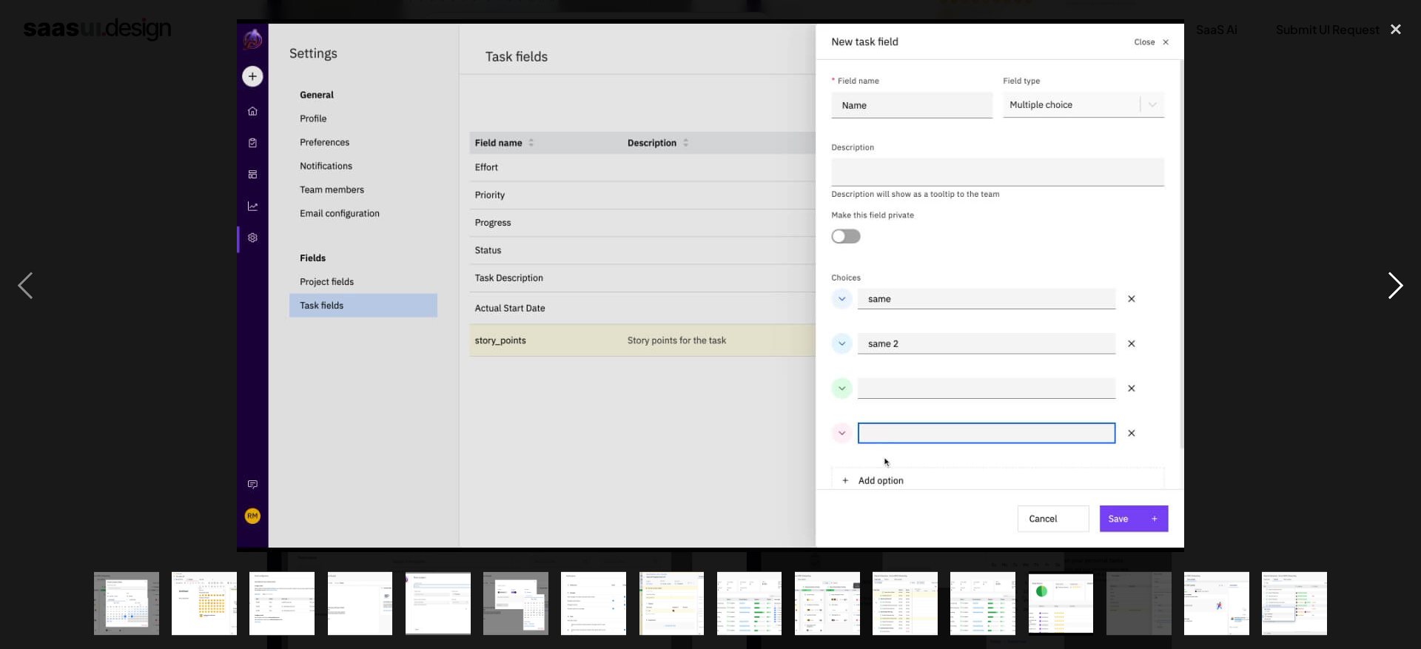
click at [1399, 287] on div "next image" at bounding box center [1396, 285] width 50 height 545
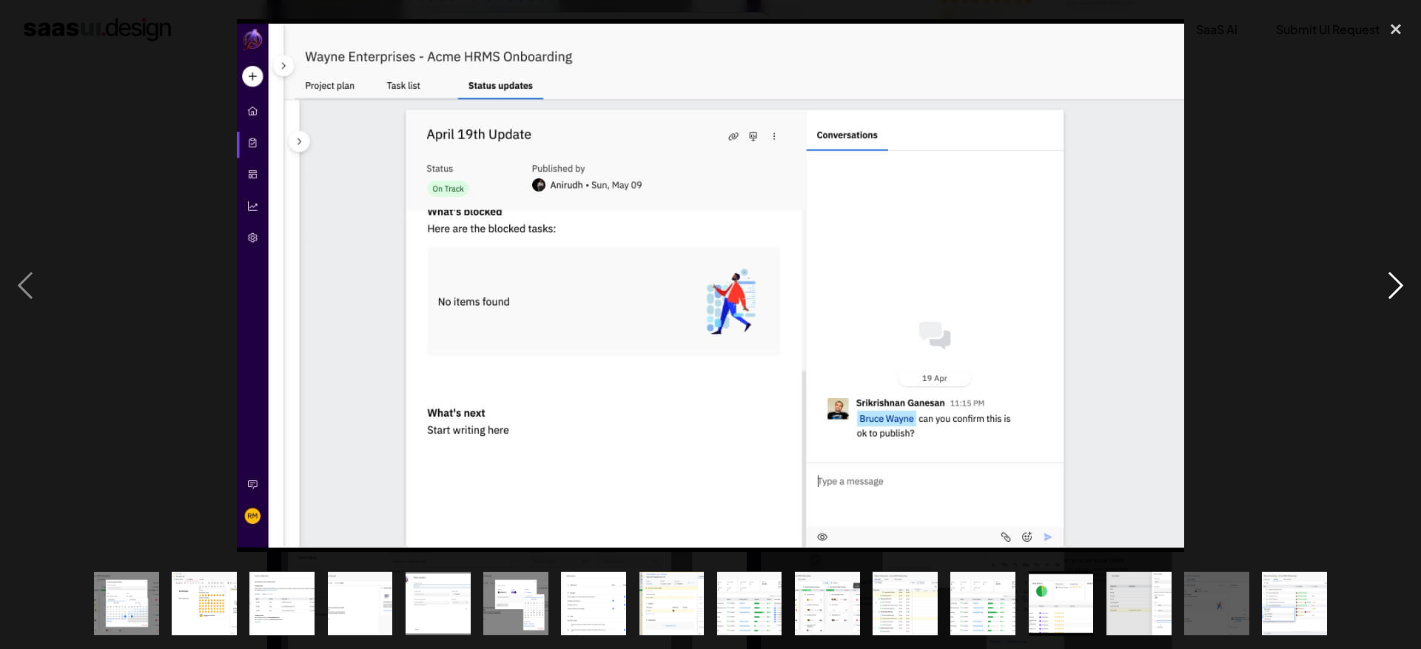
click at [1399, 287] on div "next image" at bounding box center [1396, 285] width 50 height 545
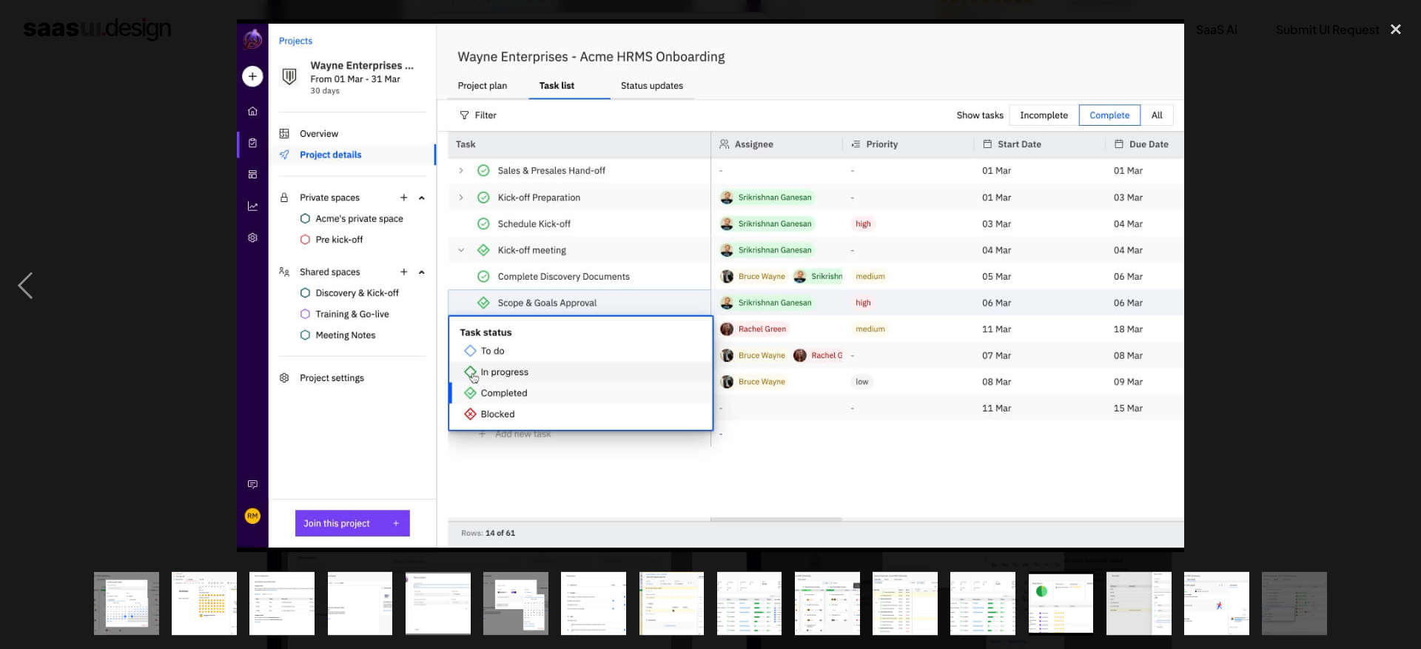
click at [1399, 287] on div "next image" at bounding box center [1396, 285] width 50 height 545
click at [1400, 24] on div "close lightbox" at bounding box center [1396, 29] width 50 height 33
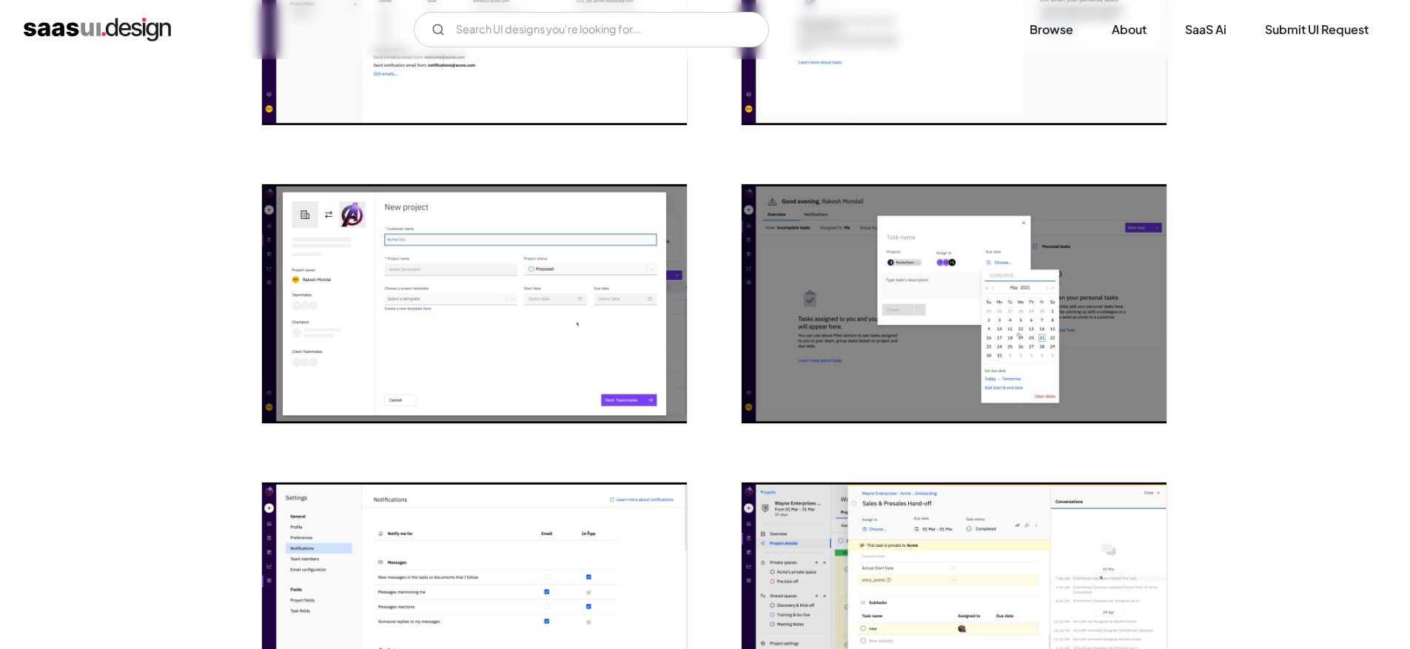
scroll to position [797, 0]
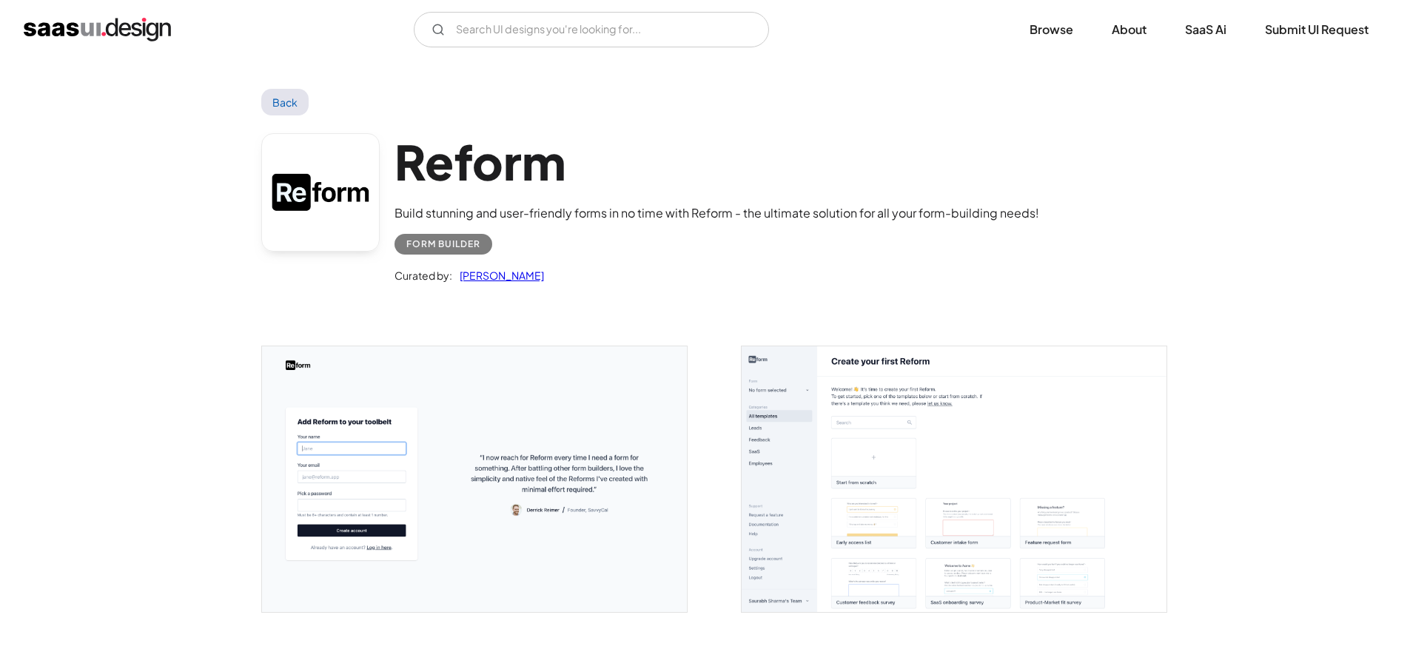
click at [876, 422] on img "open lightbox" at bounding box center [954, 479] width 425 height 266
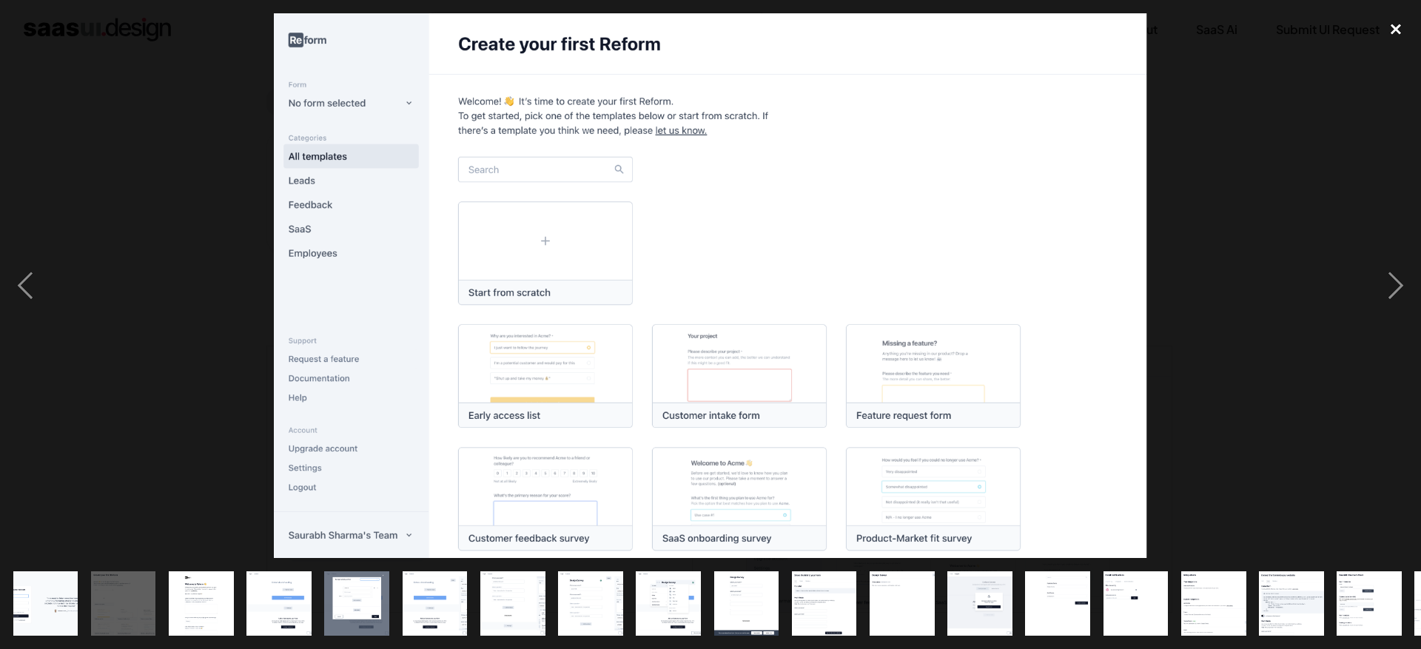
click at [1391, 28] on div "close lightbox" at bounding box center [1396, 29] width 50 height 33
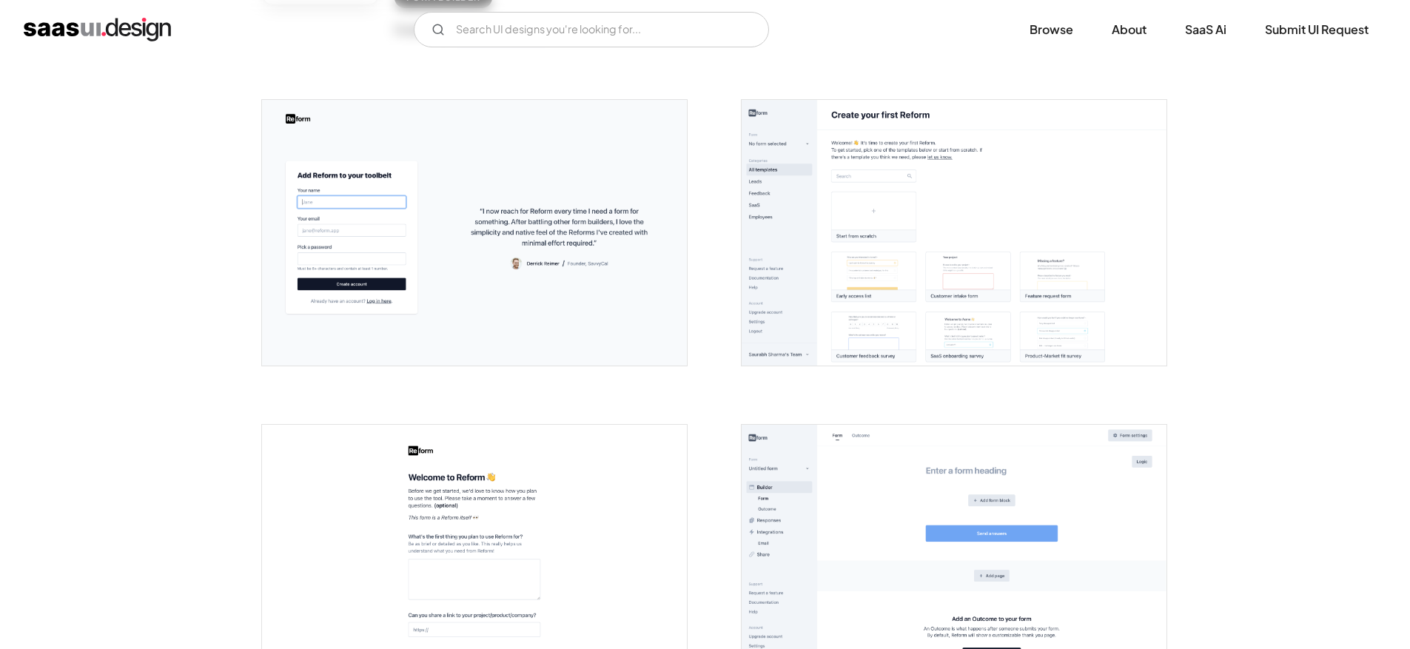
scroll to position [255, 0]
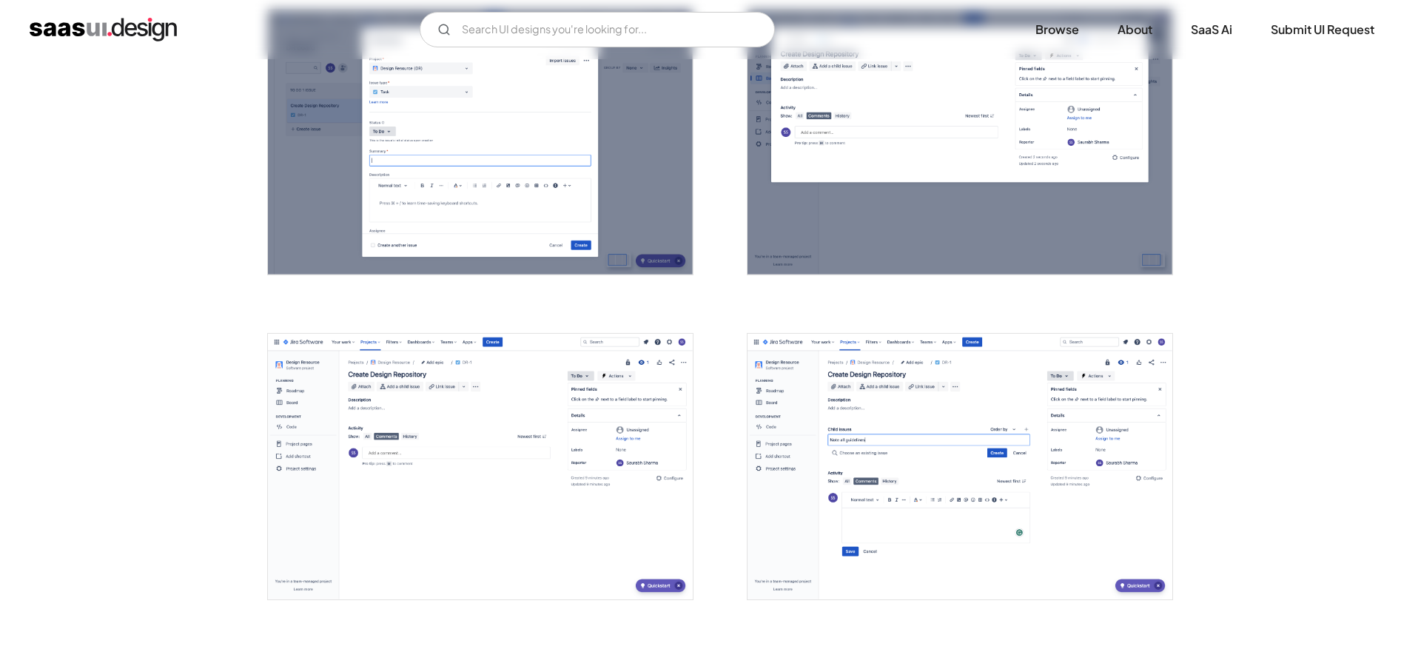
scroll to position [2384, 0]
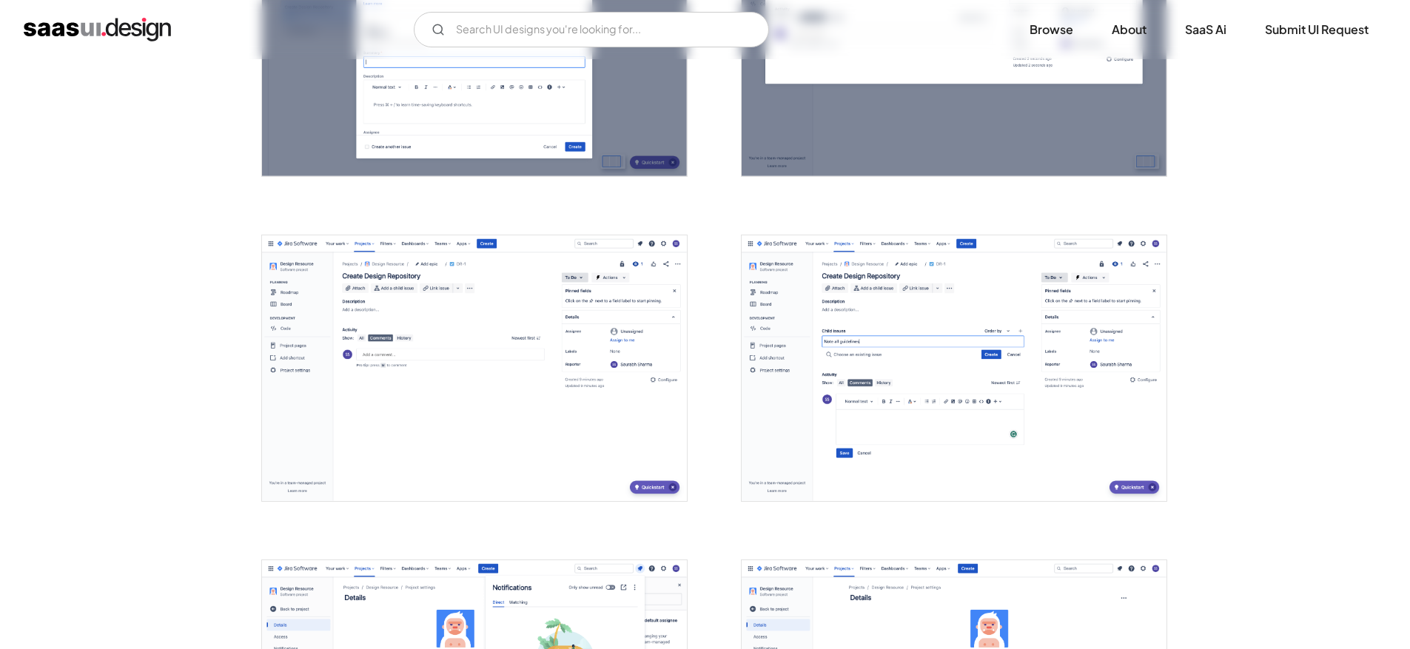
click at [406, 344] on img "open lightbox" at bounding box center [474, 368] width 425 height 266
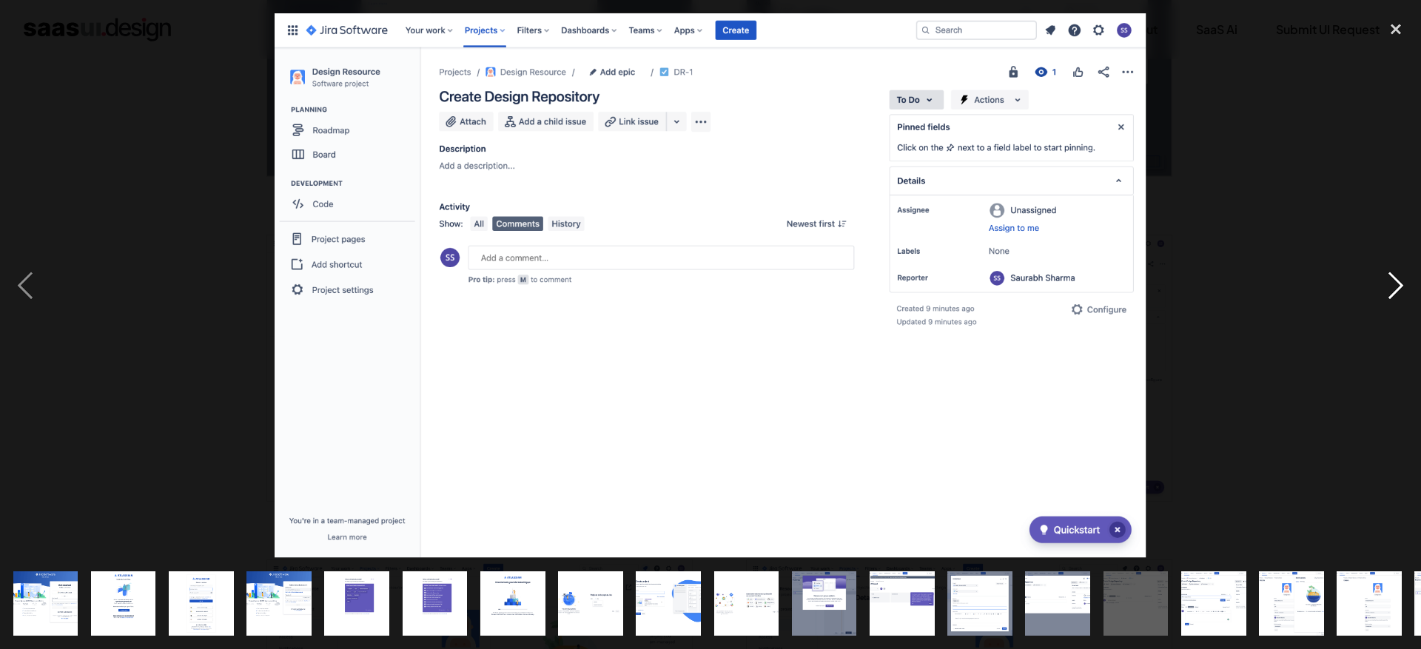
click at [1388, 289] on div "next image" at bounding box center [1396, 285] width 50 height 545
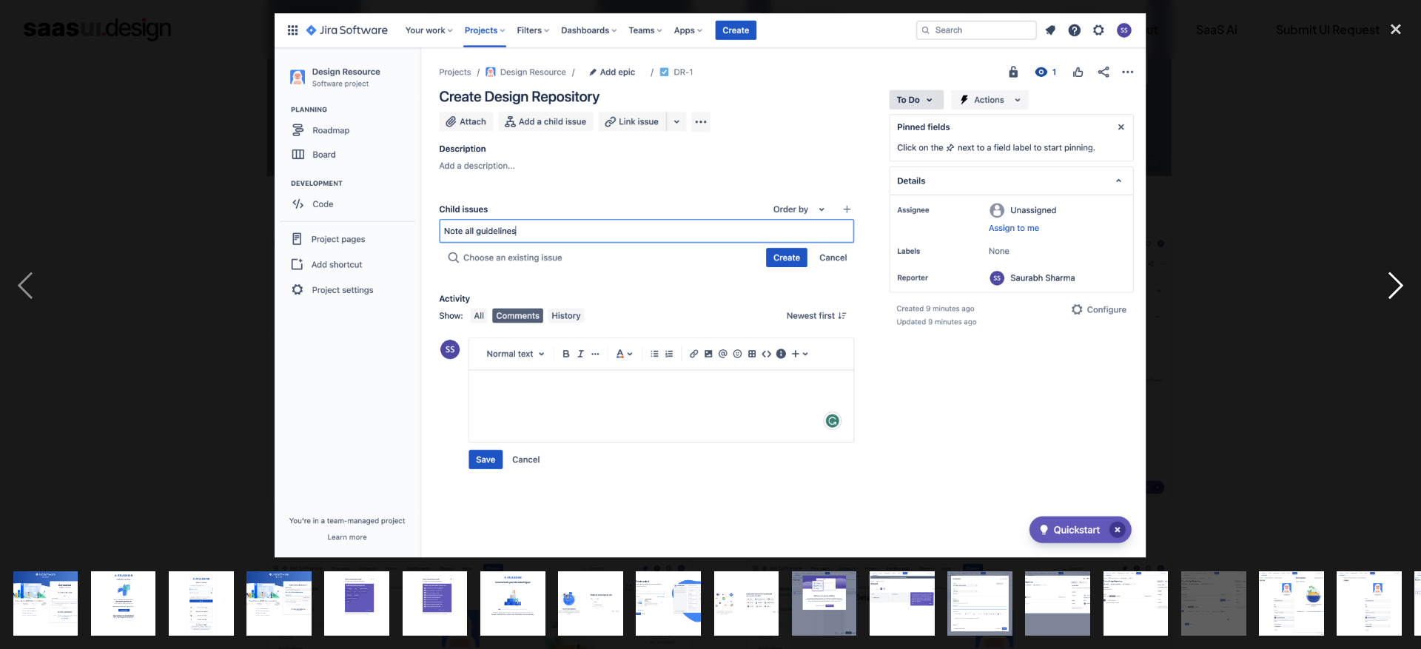
click at [1388, 289] on div "next image" at bounding box center [1396, 285] width 50 height 545
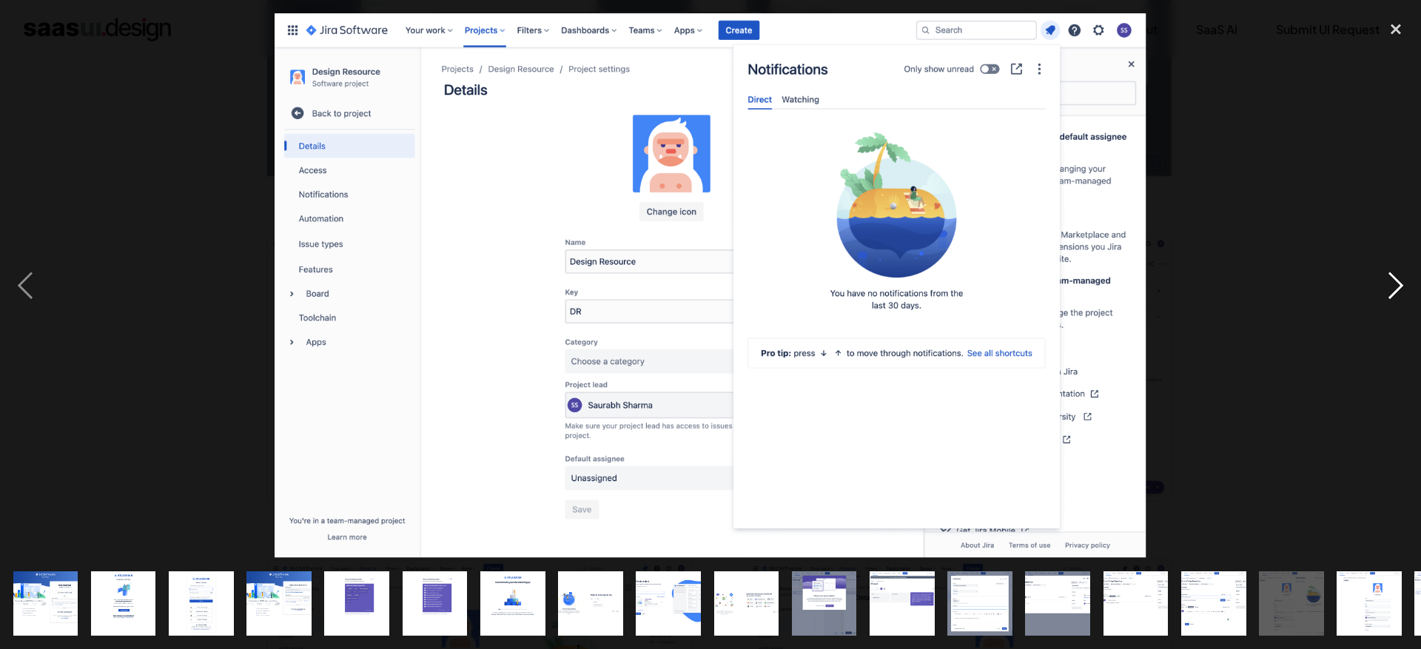
click at [1388, 289] on div "next image" at bounding box center [1396, 285] width 50 height 545
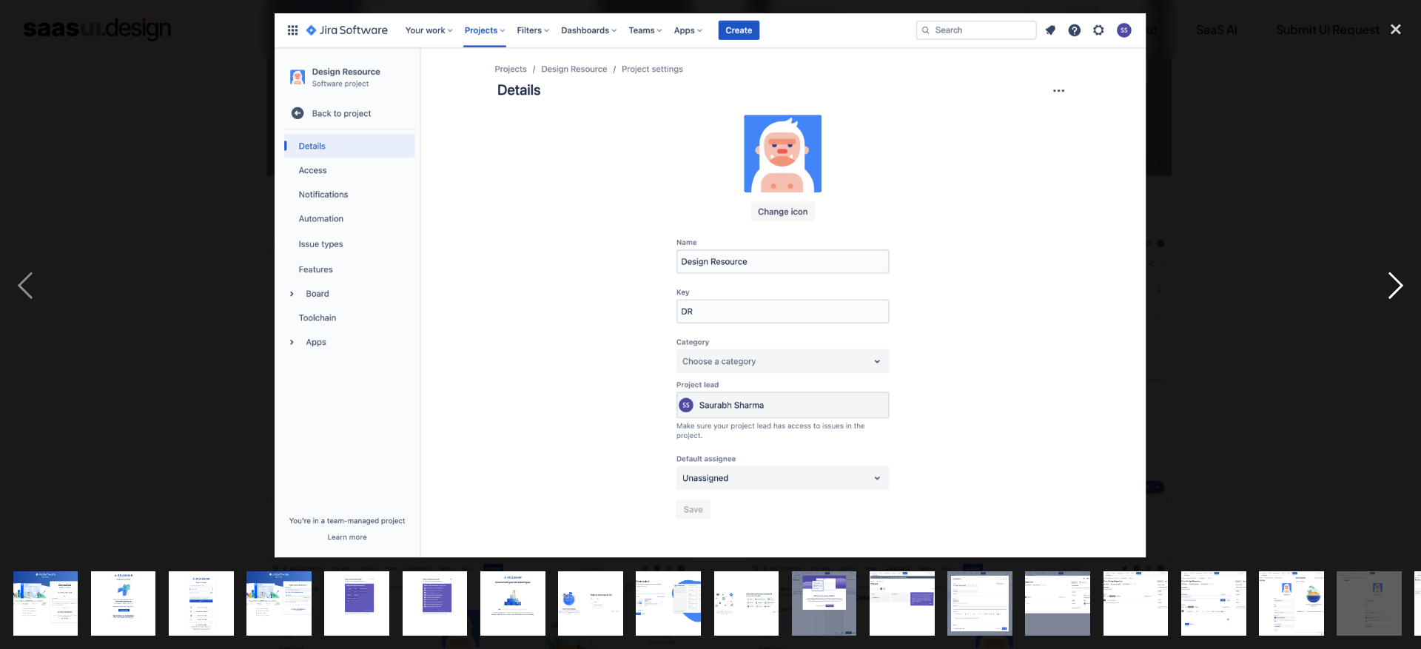
click at [1388, 289] on div "next image" at bounding box center [1396, 285] width 50 height 545
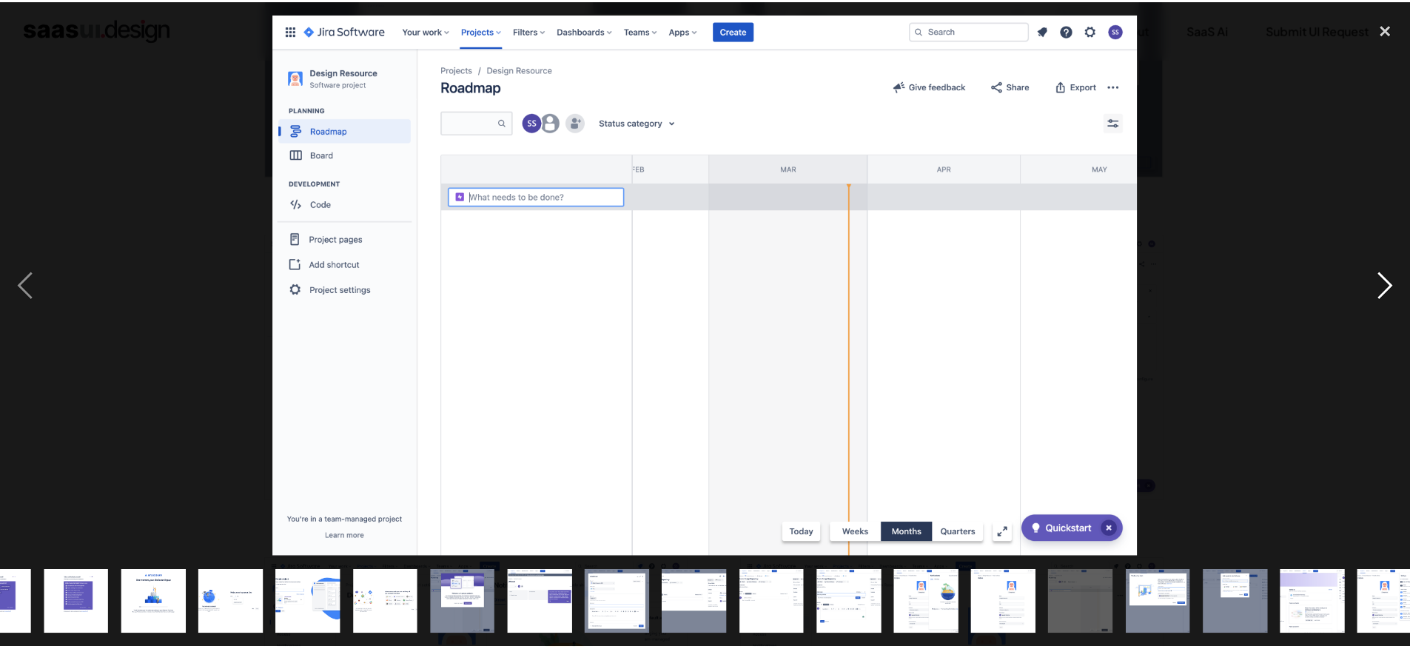
scroll to position [0, 461]
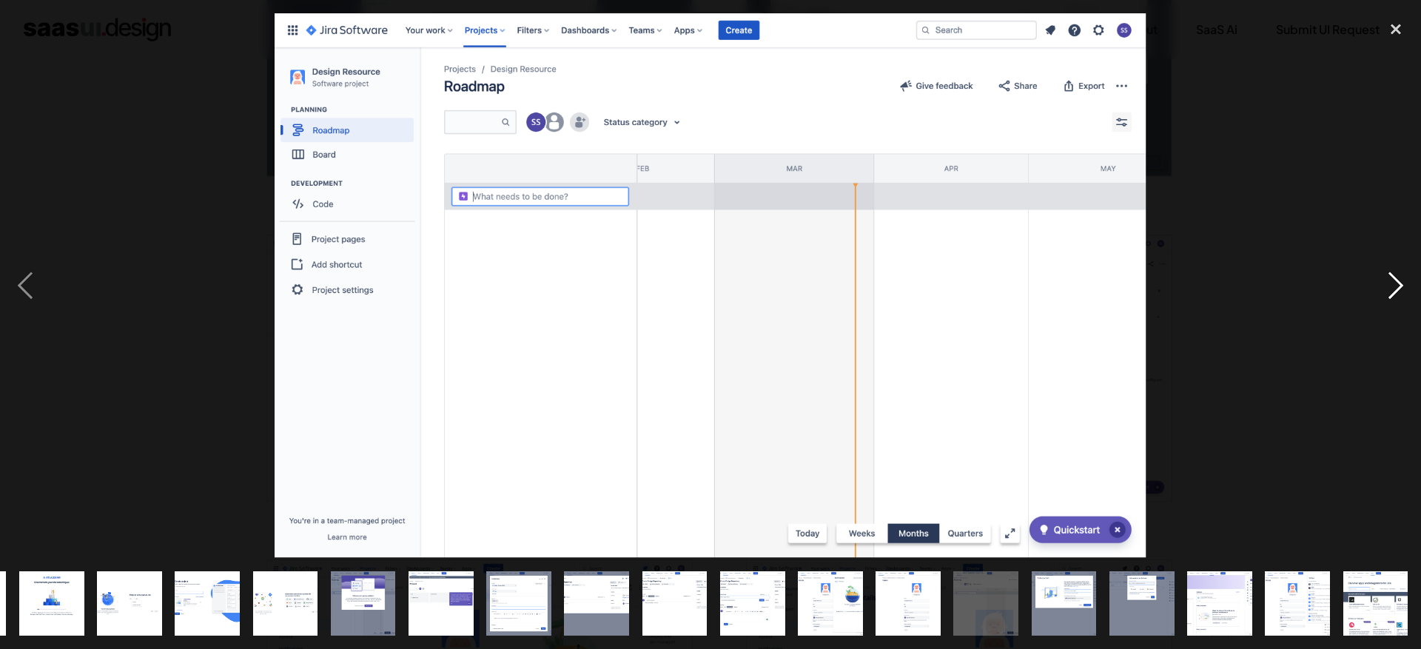
click at [1388, 289] on div "next image" at bounding box center [1396, 285] width 50 height 545
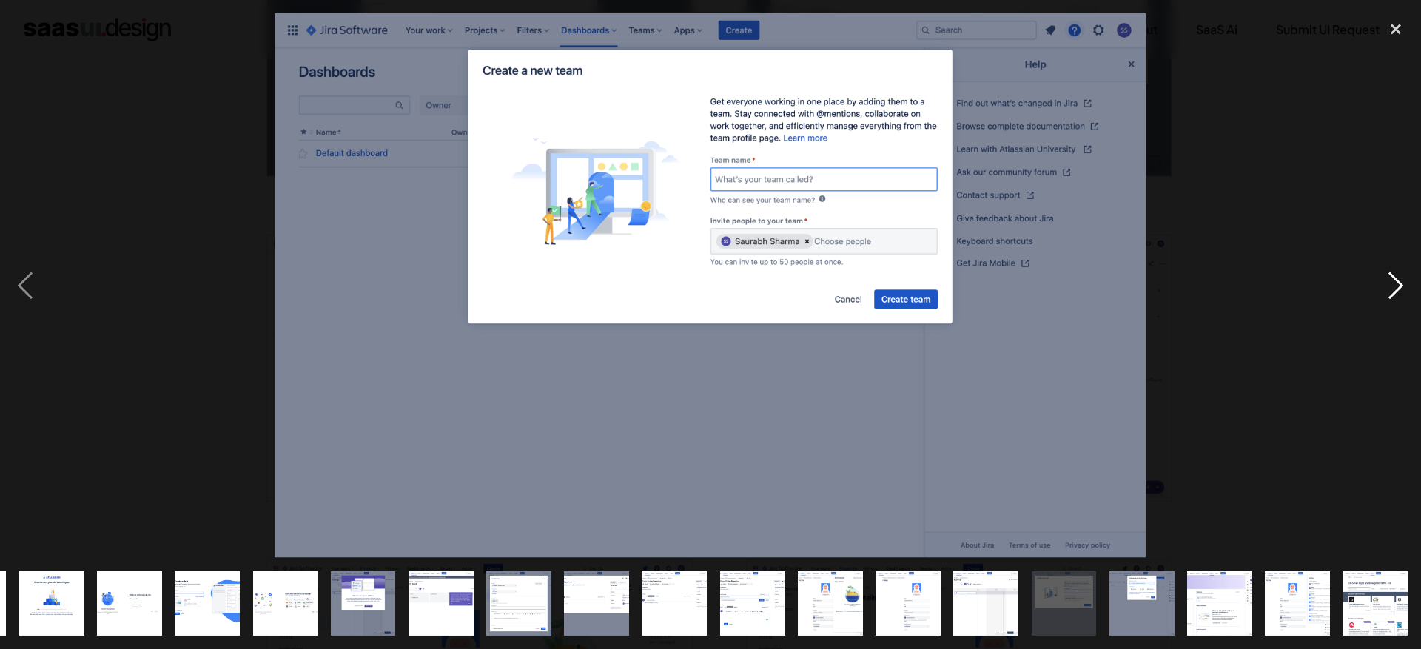
click at [1388, 289] on div "next image" at bounding box center [1396, 285] width 50 height 545
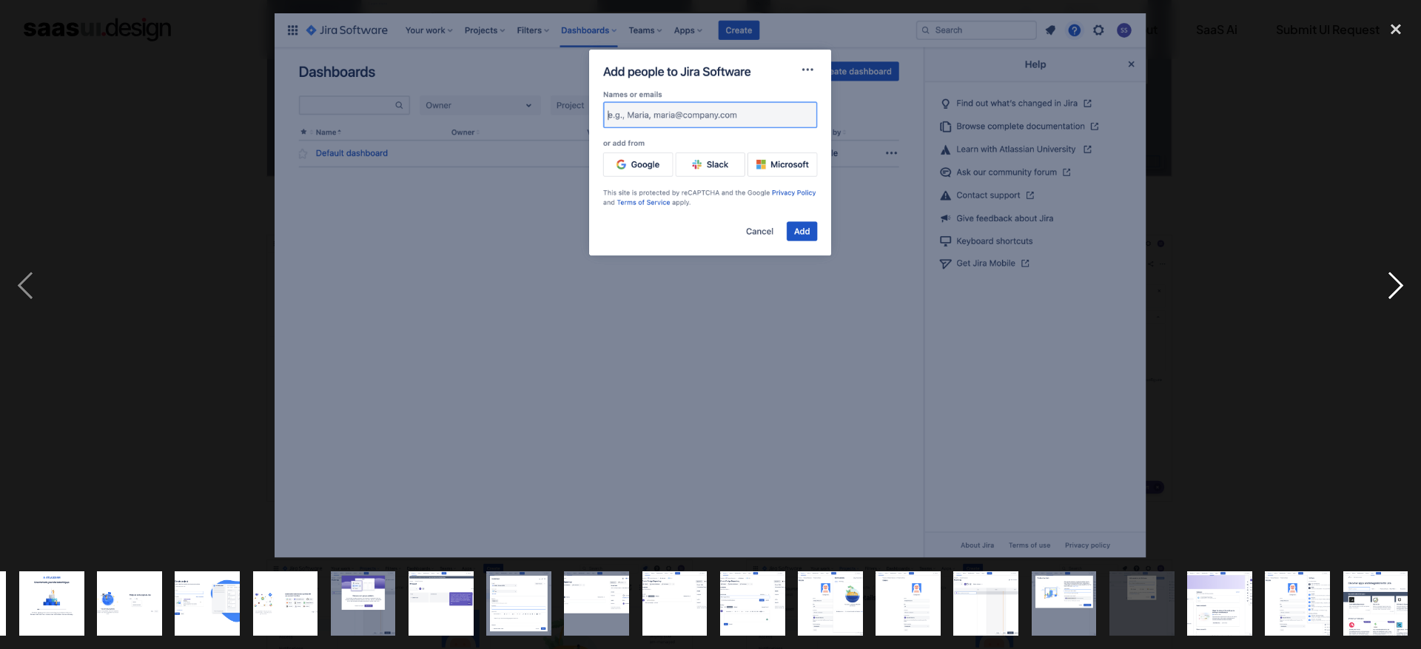
click at [1388, 289] on div "next image" at bounding box center [1396, 285] width 50 height 545
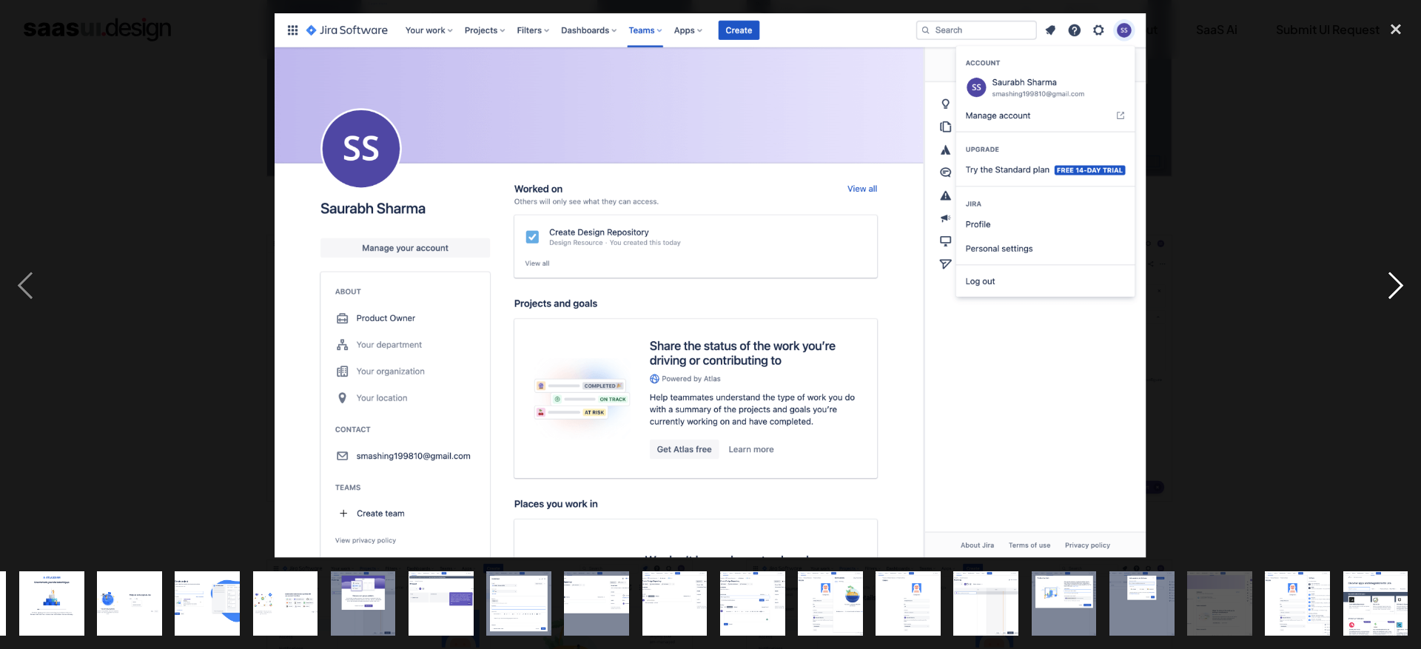
click at [1388, 289] on div "next image" at bounding box center [1396, 285] width 50 height 545
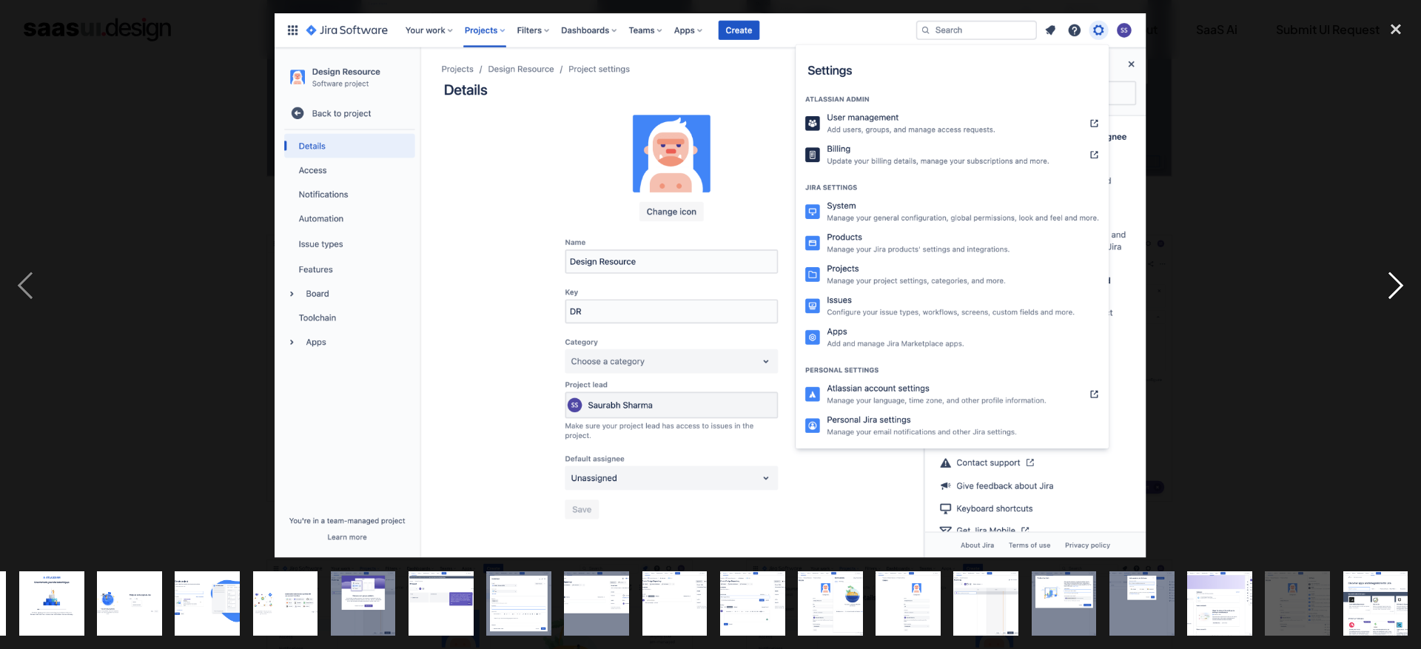
click at [1388, 289] on div "next image" at bounding box center [1396, 285] width 50 height 545
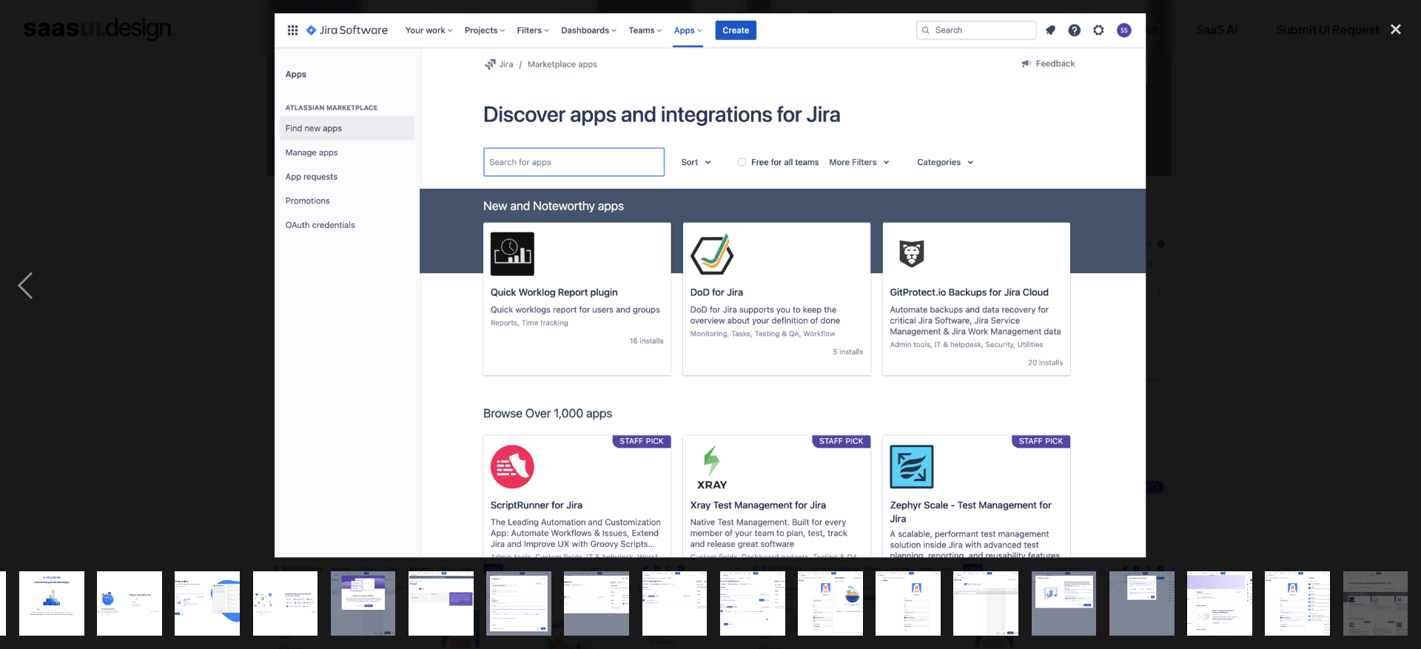
click at [1388, 289] on div "next image" at bounding box center [1396, 285] width 50 height 545
click at [1399, 31] on div "close lightbox" at bounding box center [1396, 29] width 50 height 33
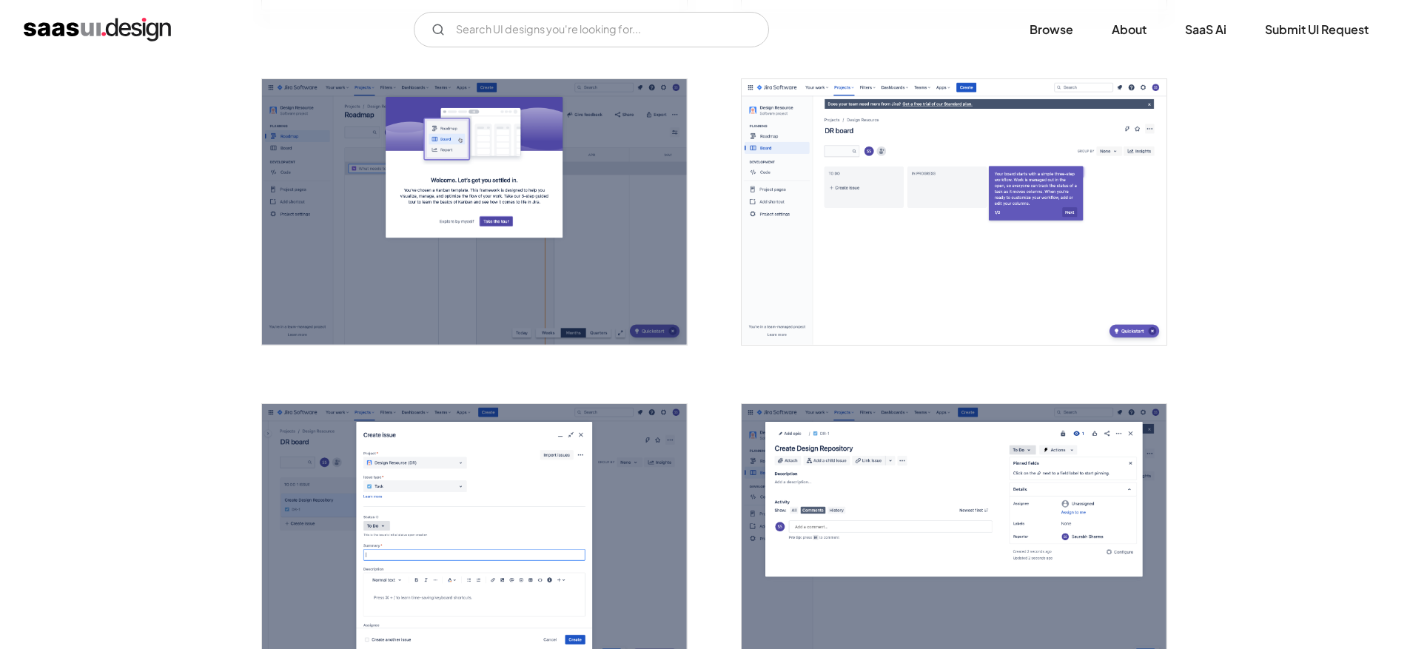
scroll to position [1671, 0]
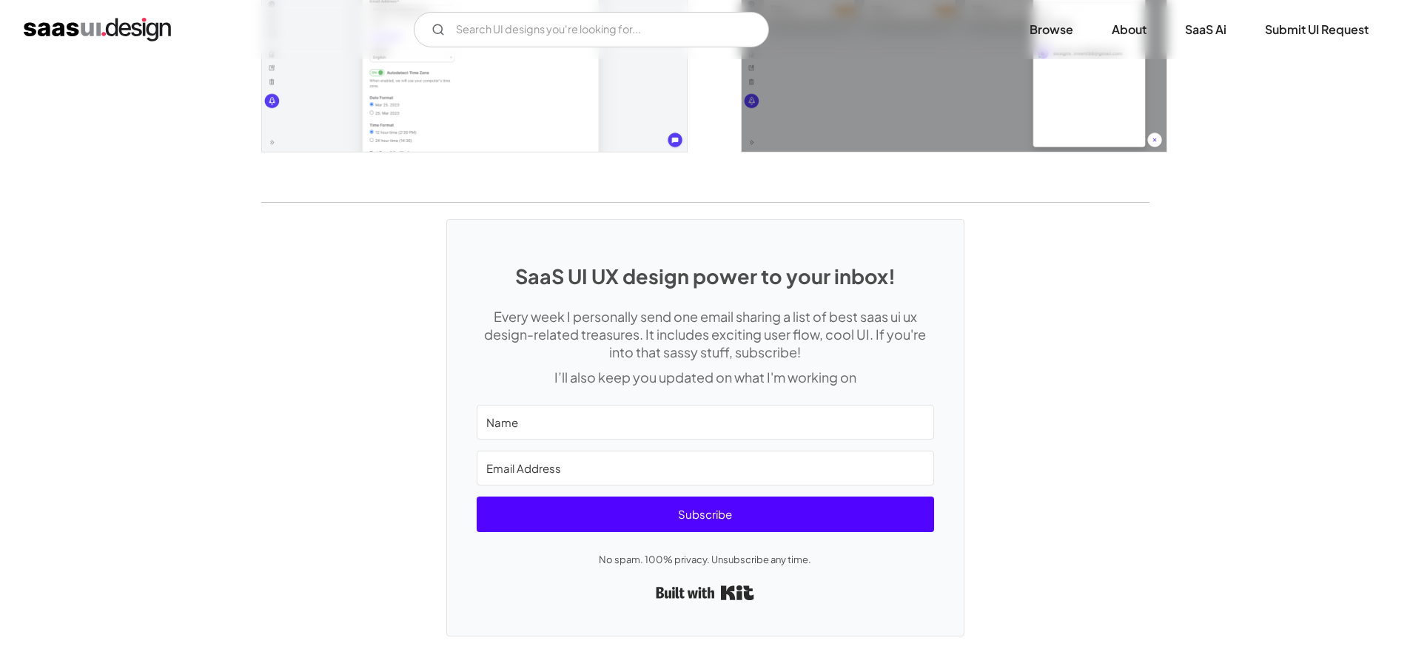
scroll to position [3422, 0]
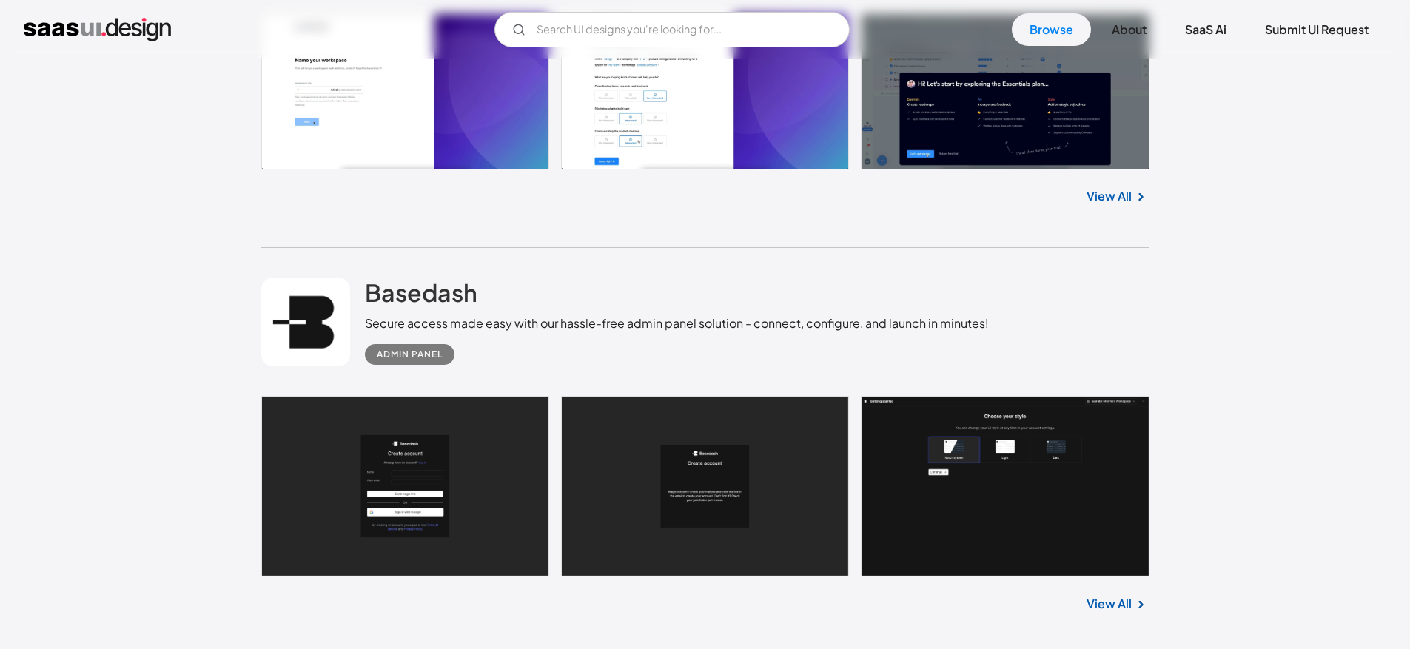
scroll to position [24604, 0]
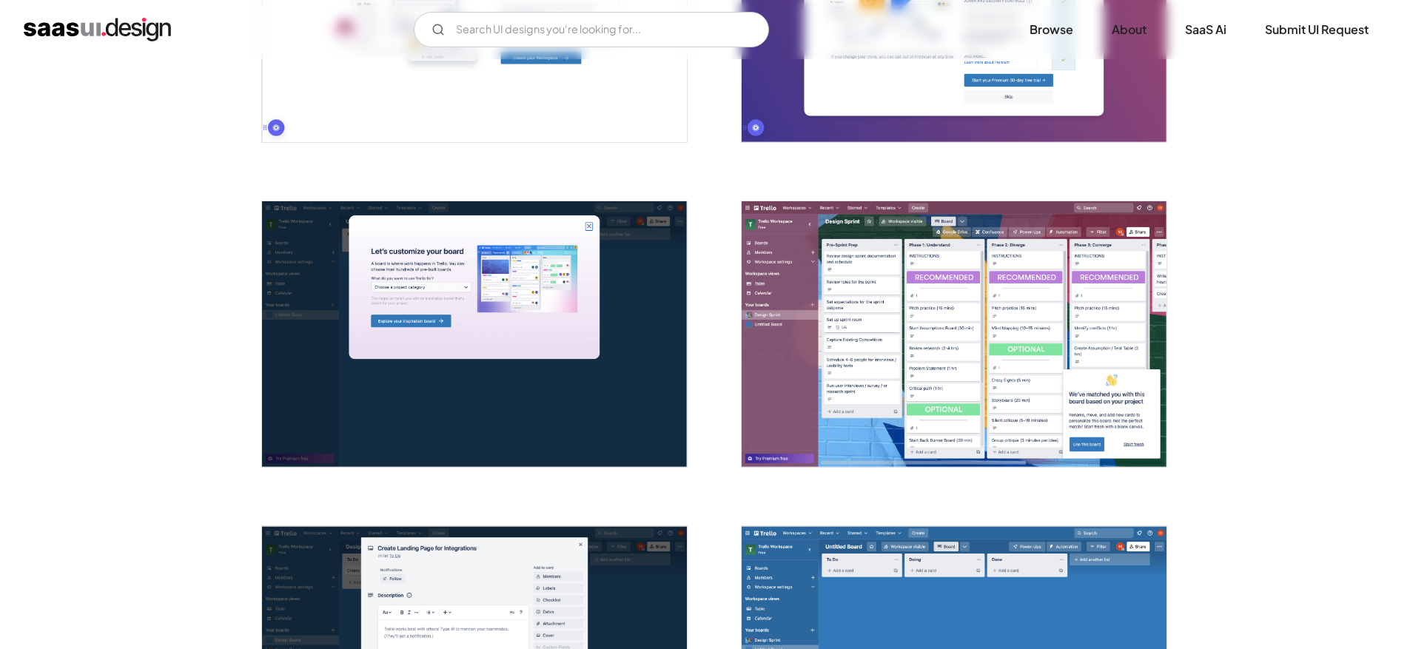
scroll to position [1027, 0]
